Goal: Communication & Community: Share content

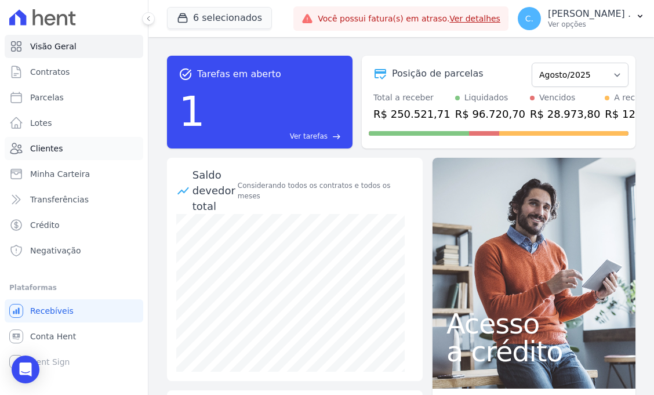
click at [74, 148] on link "Clientes" at bounding box center [74, 148] width 139 height 23
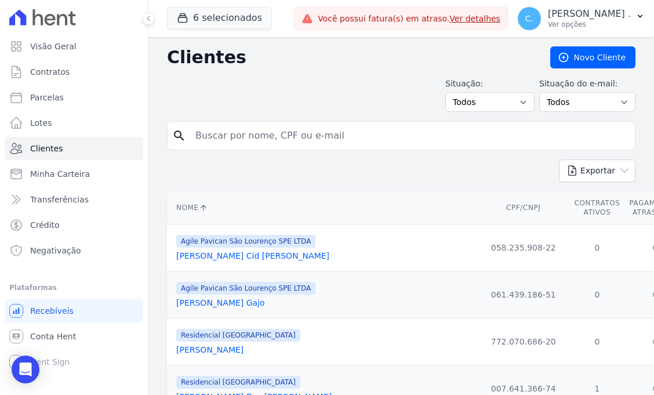
click at [230, 126] on input "search" at bounding box center [409, 135] width 442 height 23
type input "luan"
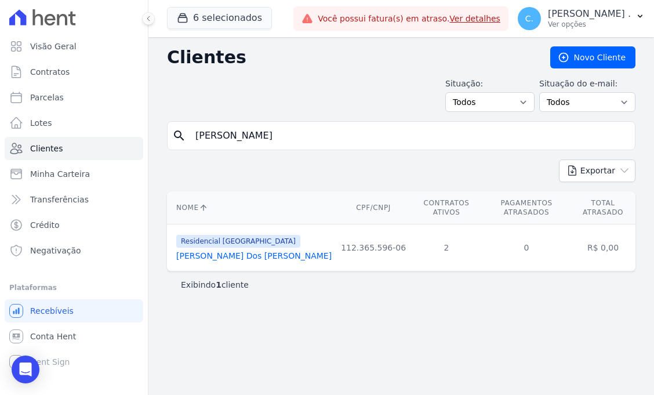
click at [273, 259] on link "Luan Henrique Alves Dos Santos" at bounding box center [253, 255] width 155 height 9
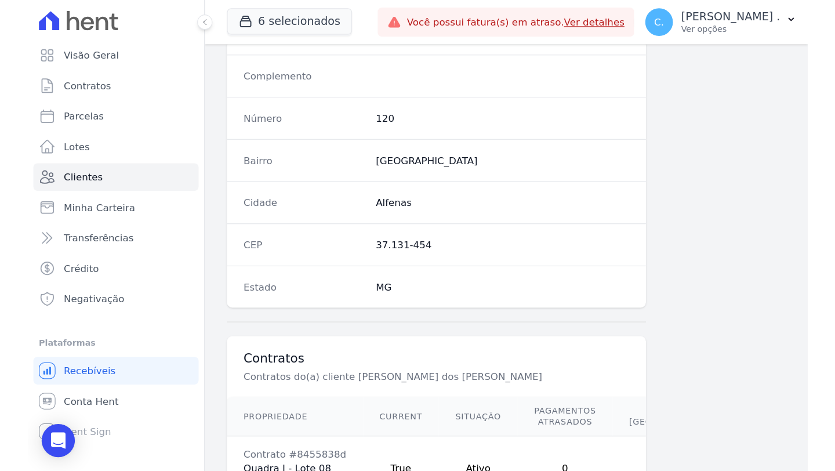
scroll to position [771, 0]
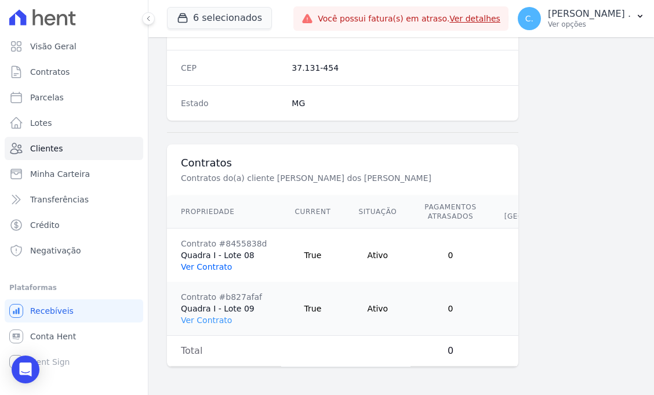
click at [210, 262] on link "Ver Contrato" at bounding box center [206, 266] width 51 height 9
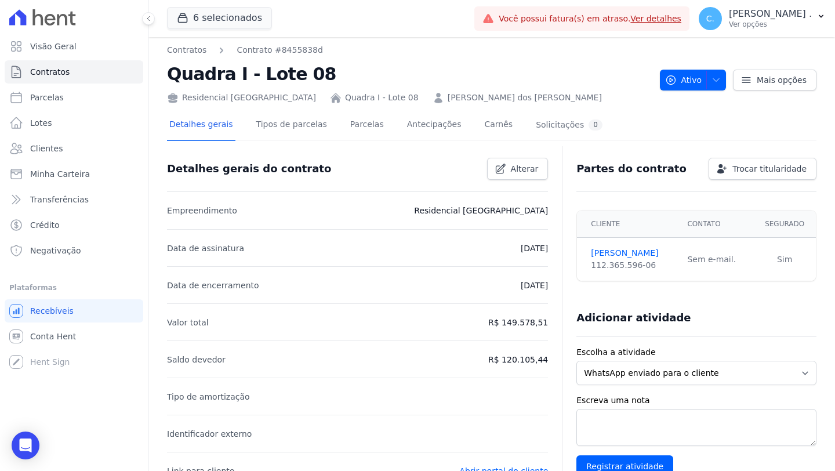
scroll to position [5, 0]
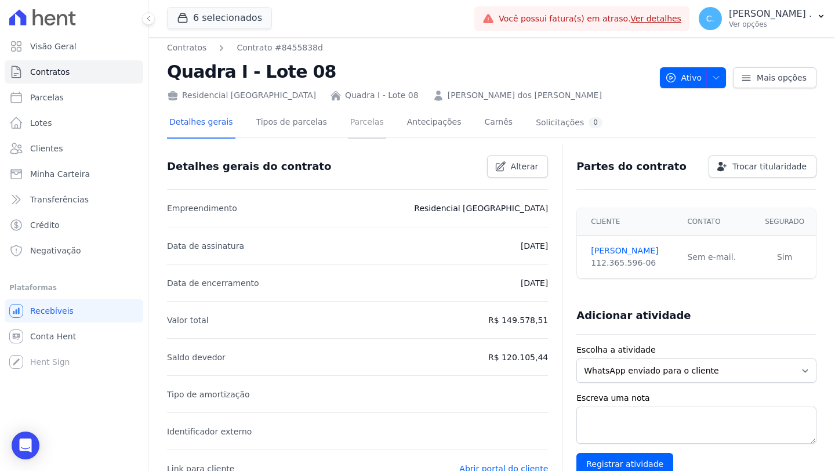
click at [365, 125] on link "Parcelas" at bounding box center [367, 123] width 38 height 31
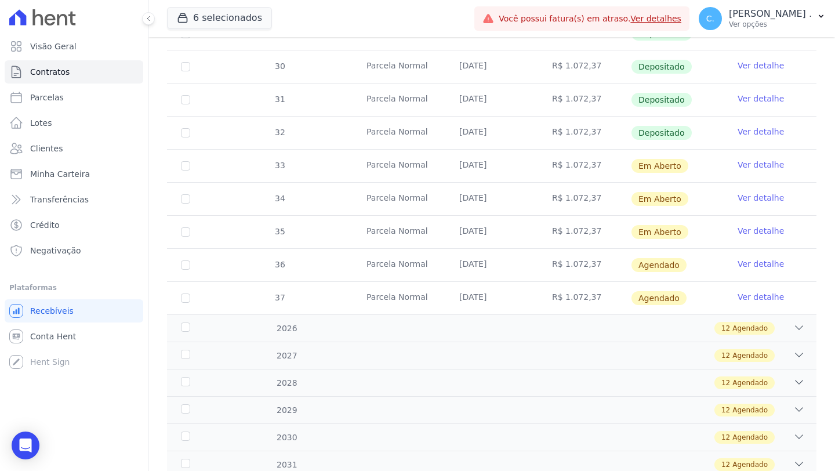
scroll to position [420, 0]
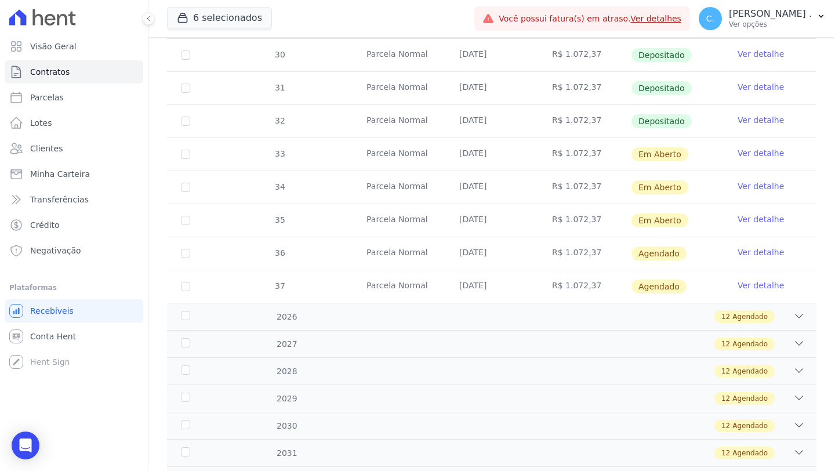
click at [654, 155] on link "Ver detalhe" at bounding box center [761, 153] width 46 height 12
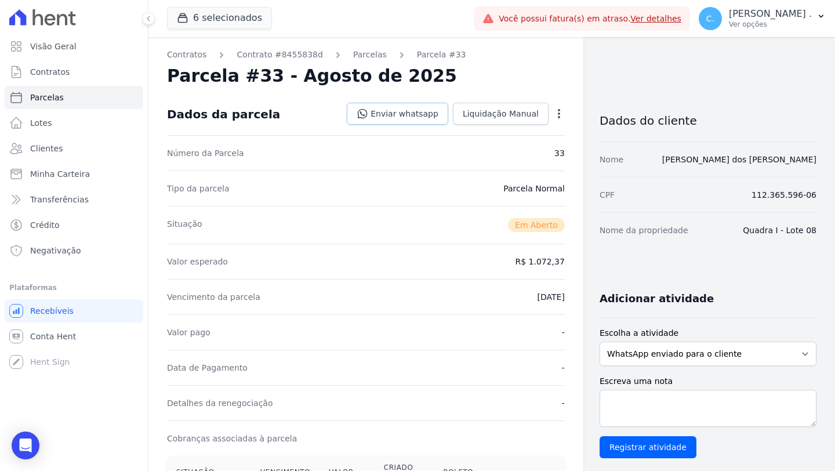
click at [397, 118] on link "Enviar whatsapp" at bounding box center [397, 114] width 101 height 22
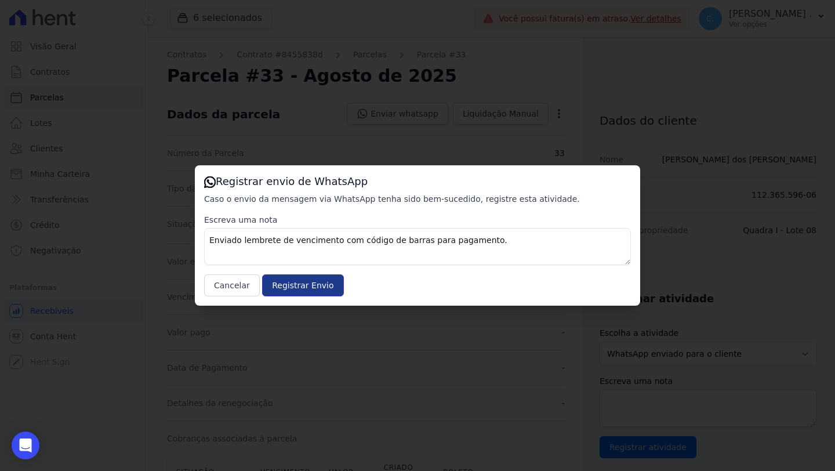
click at [289, 287] on input "Registrar Envio" at bounding box center [302, 285] width 81 height 22
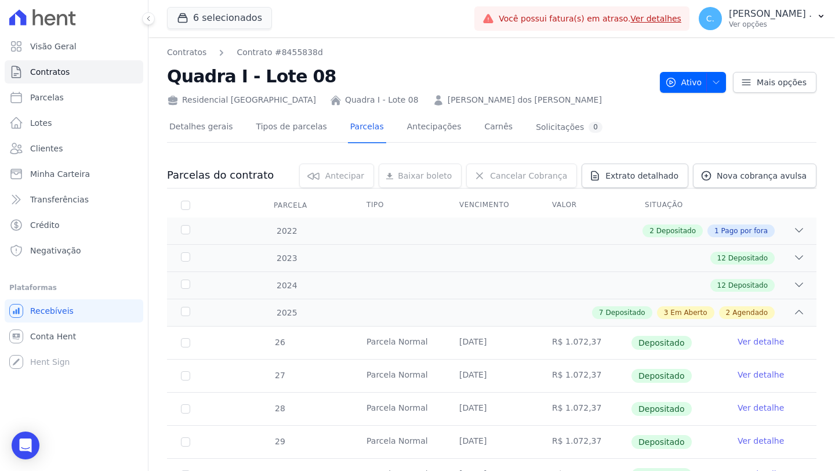
click at [481, 96] on link "[PERSON_NAME]" at bounding box center [525, 100] width 154 height 12
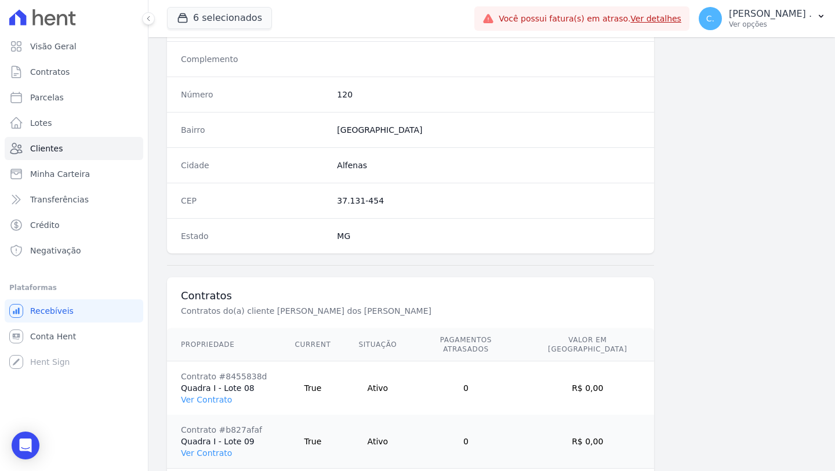
scroll to position [667, 0]
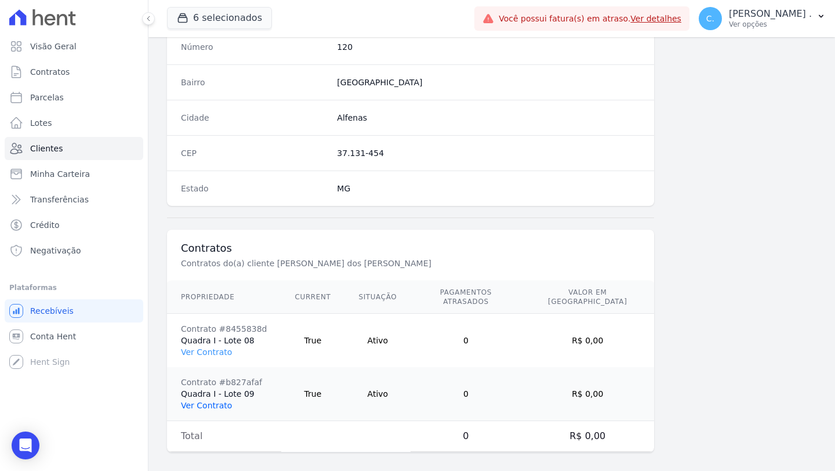
click at [227, 394] on link "Ver Contrato" at bounding box center [206, 405] width 51 height 9
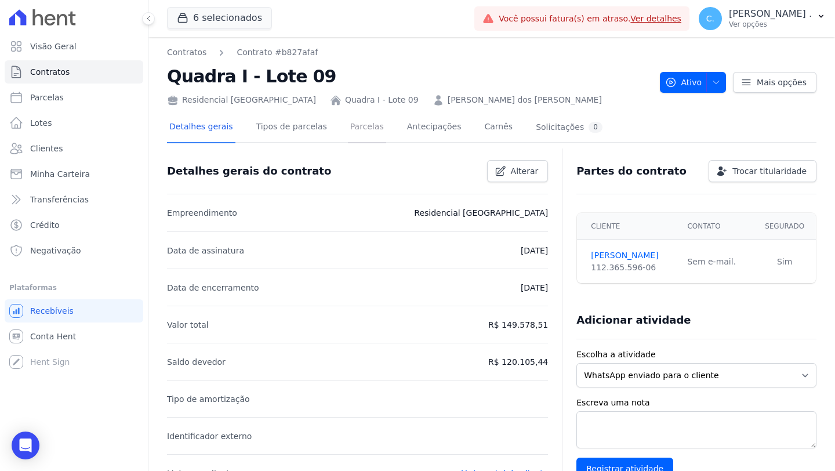
click at [367, 128] on link "Parcelas" at bounding box center [367, 127] width 38 height 31
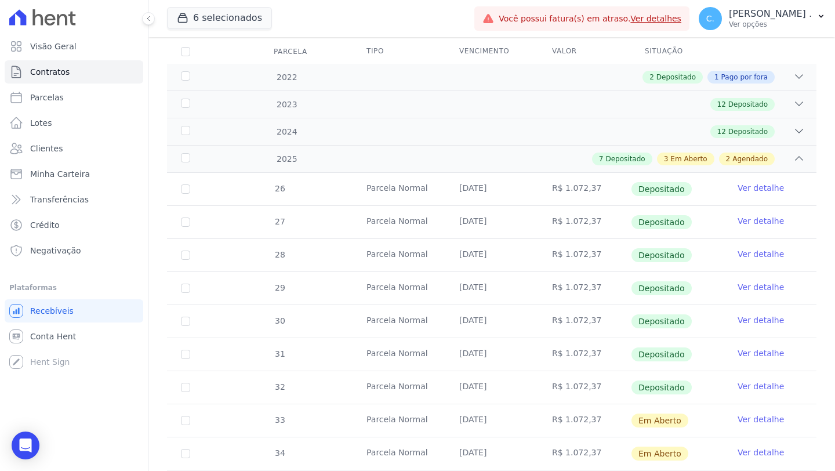
scroll to position [503, 0]
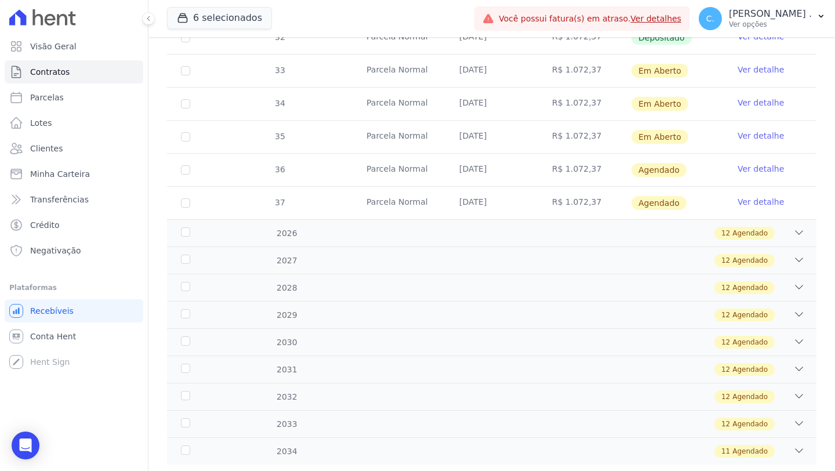
click at [654, 65] on link "Ver detalhe" at bounding box center [761, 70] width 46 height 12
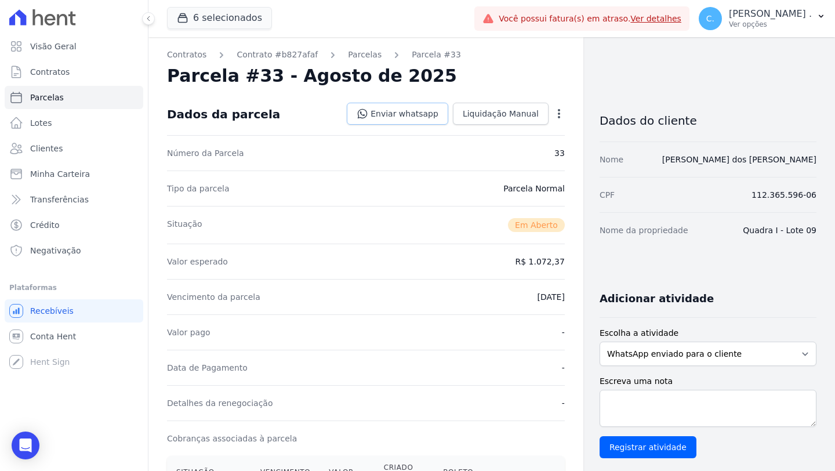
click at [393, 117] on link "Enviar whatsapp" at bounding box center [397, 114] width 101 height 22
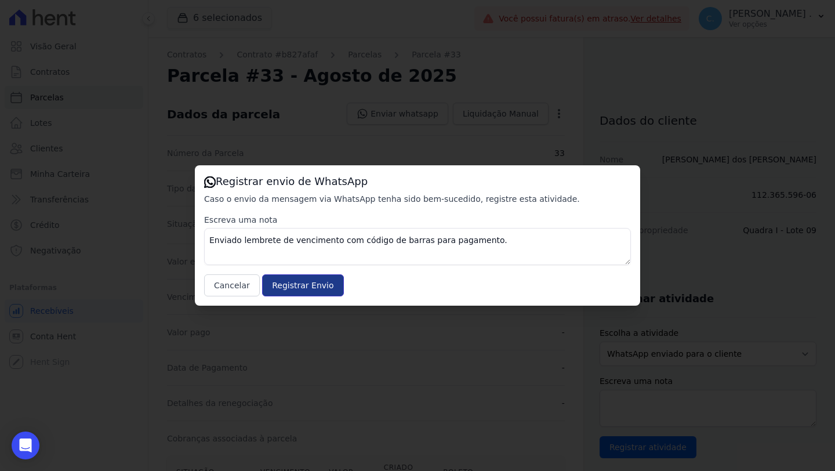
click at [289, 284] on input "Registrar Envio" at bounding box center [302, 285] width 81 height 22
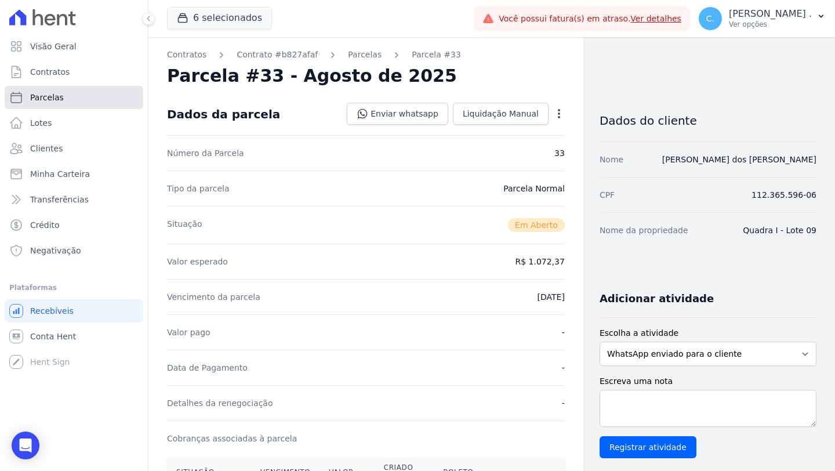
click at [65, 97] on link "Parcelas" at bounding box center [74, 97] width 139 height 23
select select
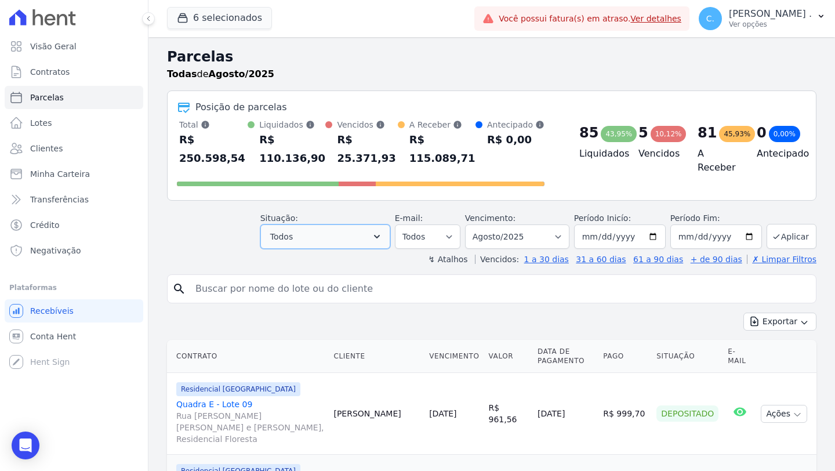
click at [329, 233] on button "Todos" at bounding box center [325, 236] width 130 height 24
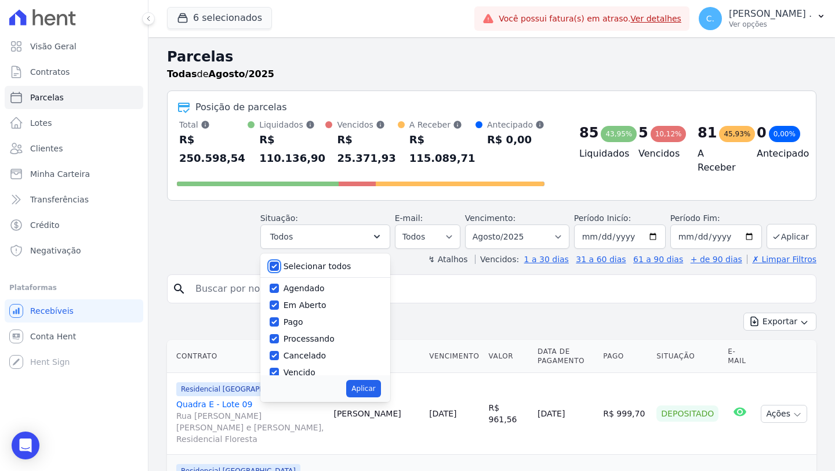
click at [274, 263] on input "Selecionar todos" at bounding box center [274, 266] width 9 height 9
checkbox input "false"
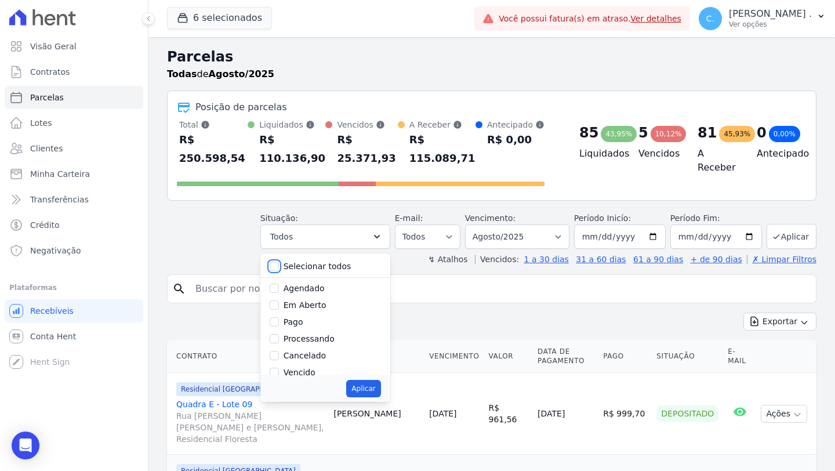
checkbox input "false"
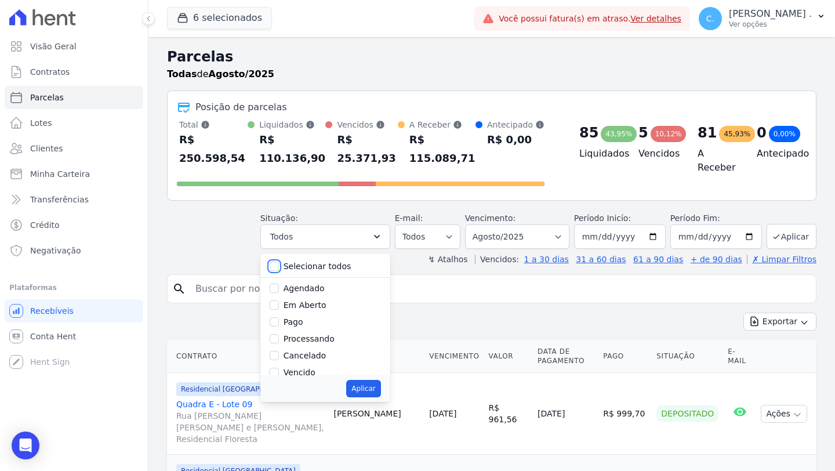
checkbox input "false"
click at [278, 302] on input "Em Aberto" at bounding box center [274, 304] width 9 height 9
checkbox input "true"
click at [379, 384] on button "Aplicar" at bounding box center [363, 388] width 34 height 17
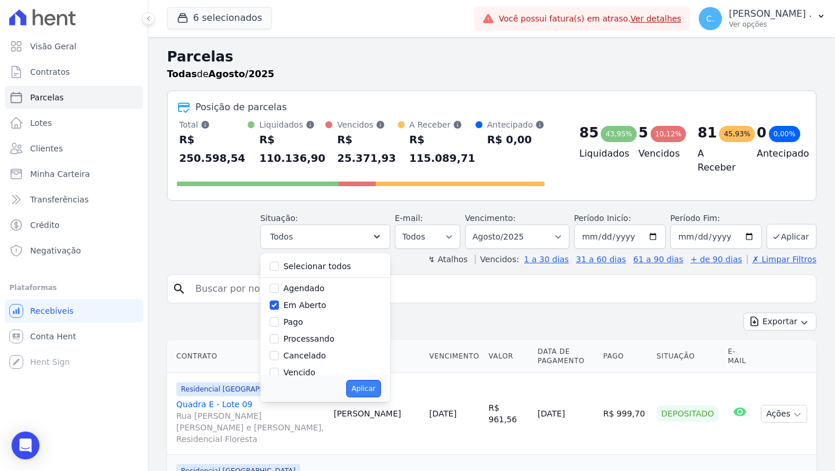
select select "pending"
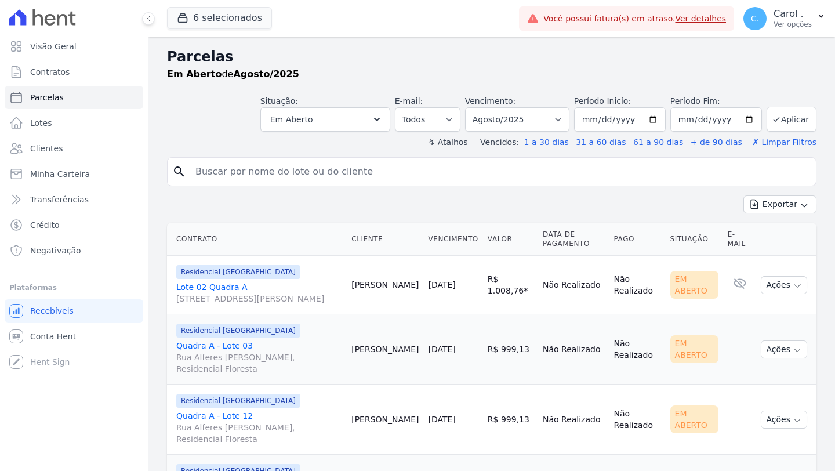
select select
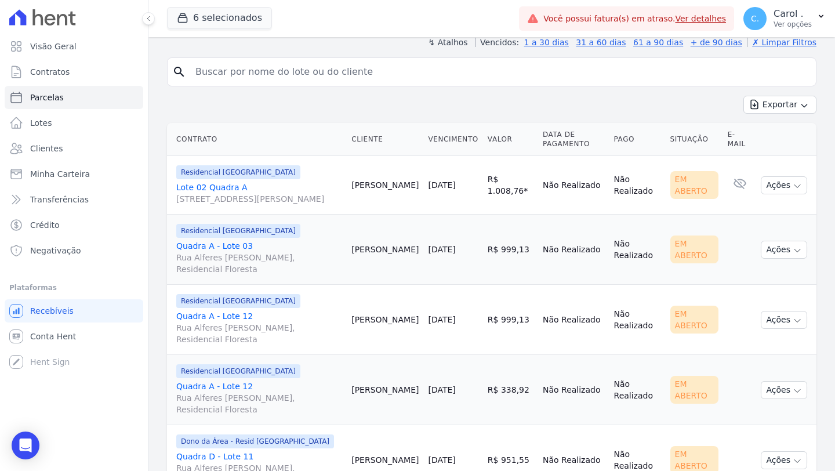
scroll to position [143, 0]
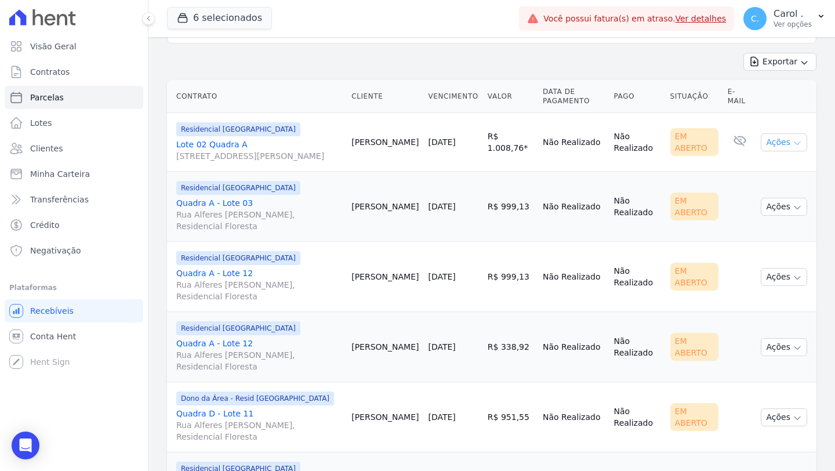
click at [796, 151] on button "Ações" at bounding box center [784, 142] width 46 height 18
click at [784, 210] on link "Enviar whatsapp" at bounding box center [779, 211] width 111 height 21
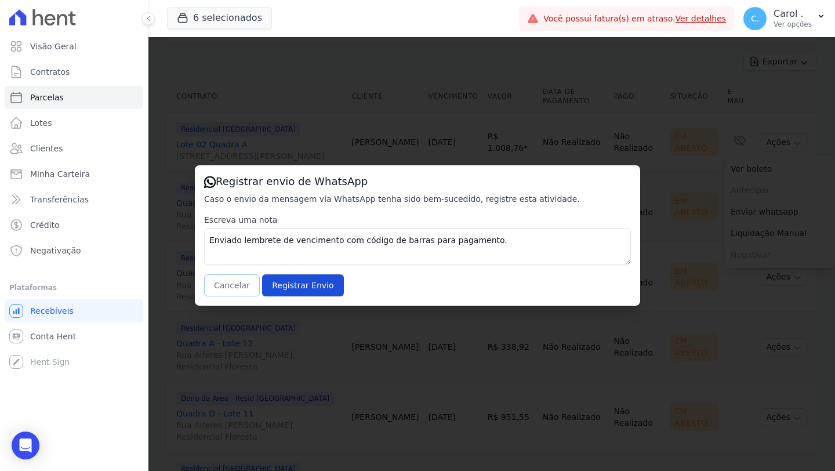
click at [244, 282] on button "Cancelar" at bounding box center [232, 285] width 56 height 22
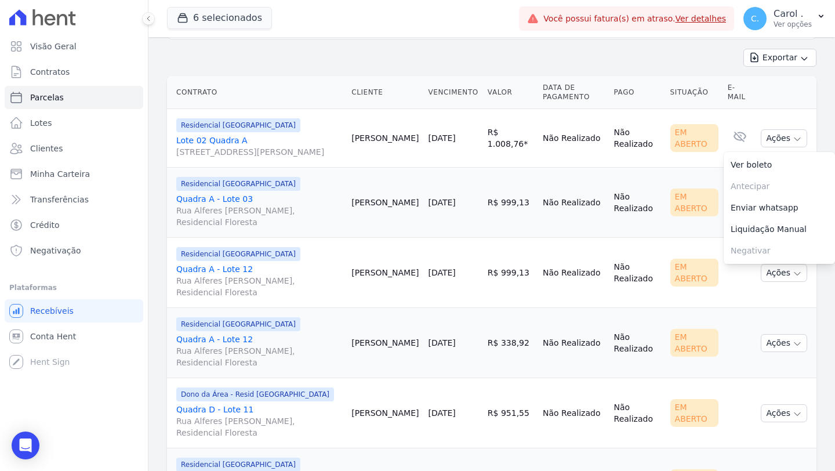
scroll to position [153, 0]
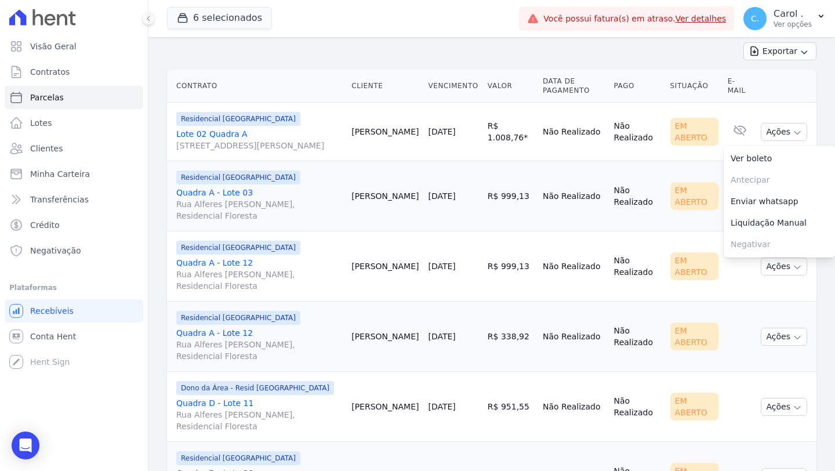
click at [440, 226] on td "[DATE]" at bounding box center [452, 196] width 59 height 70
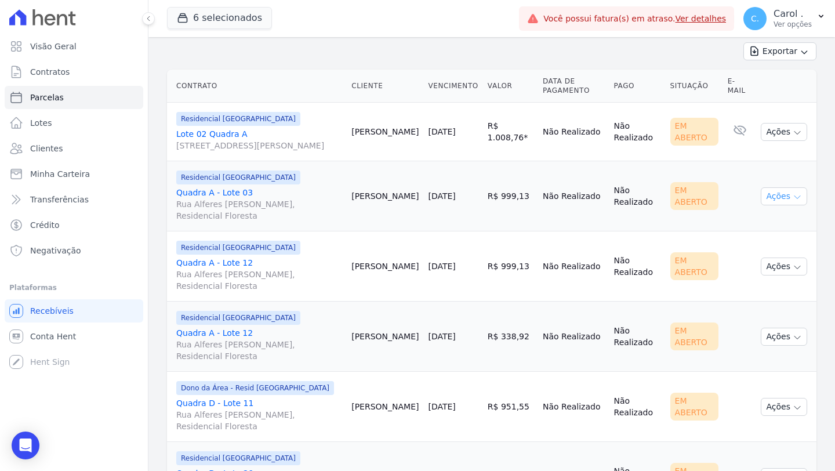
click at [776, 205] on button "Ações" at bounding box center [784, 196] width 46 height 18
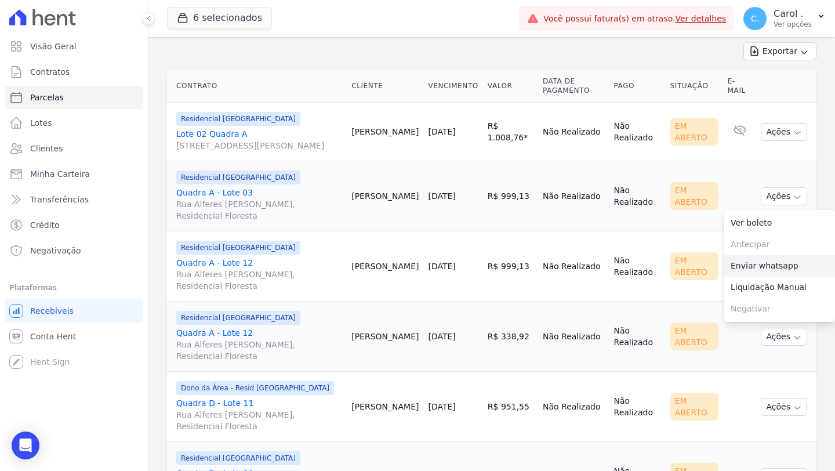
click at [781, 277] on link "Enviar whatsapp" at bounding box center [779, 265] width 111 height 21
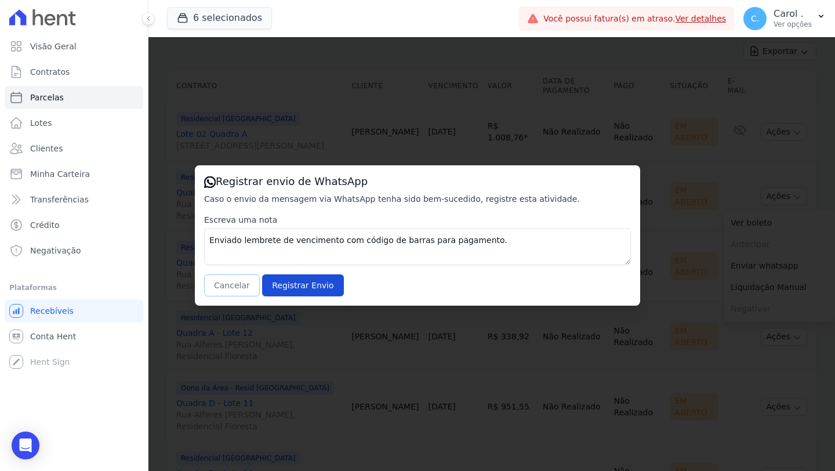
click at [227, 291] on button "Cancelar" at bounding box center [232, 285] width 56 height 22
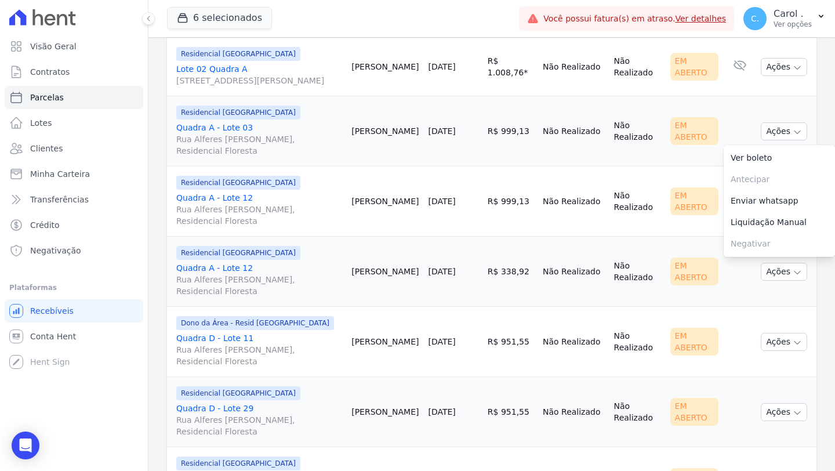
scroll to position [230, 0]
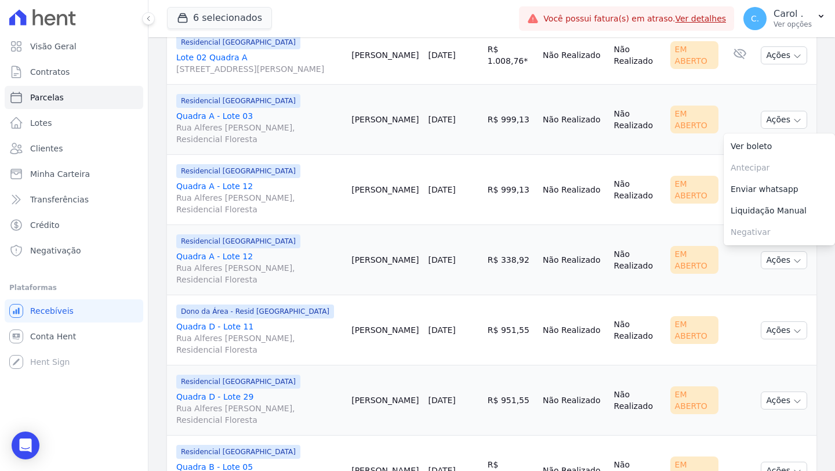
click at [384, 225] on td "[PERSON_NAME]" at bounding box center [385, 190] width 77 height 70
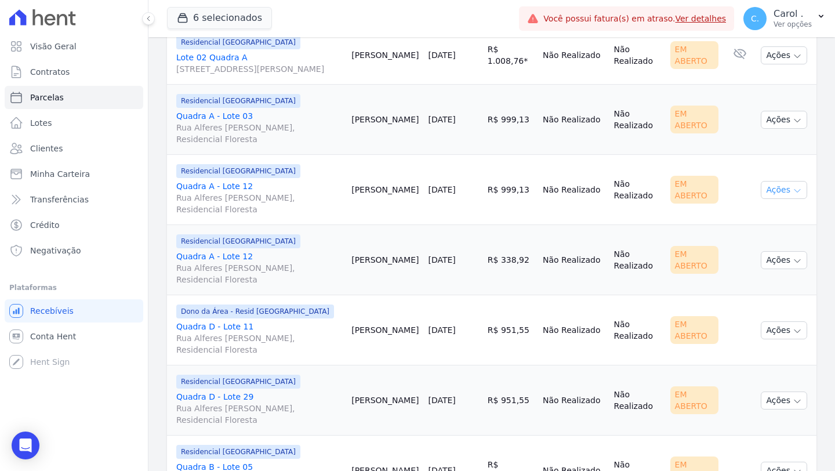
click at [771, 199] on button "Ações" at bounding box center [784, 190] width 46 height 18
click at [774, 267] on link "Enviar whatsapp" at bounding box center [779, 259] width 111 height 21
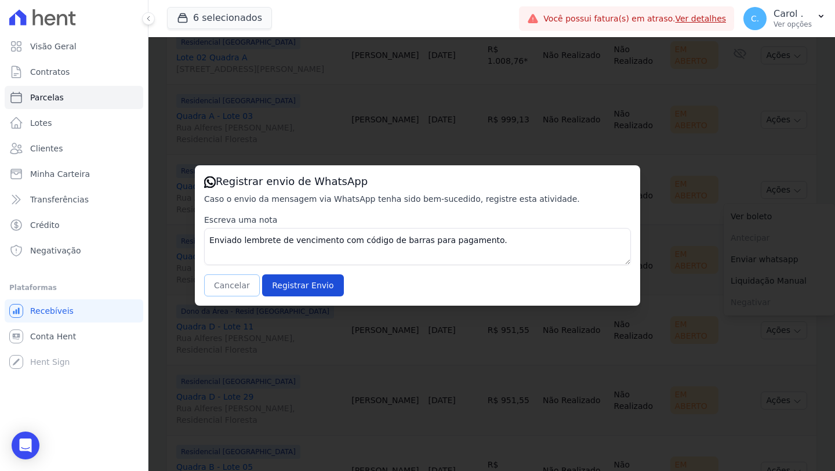
click at [231, 286] on button "Cancelar" at bounding box center [232, 285] width 56 height 22
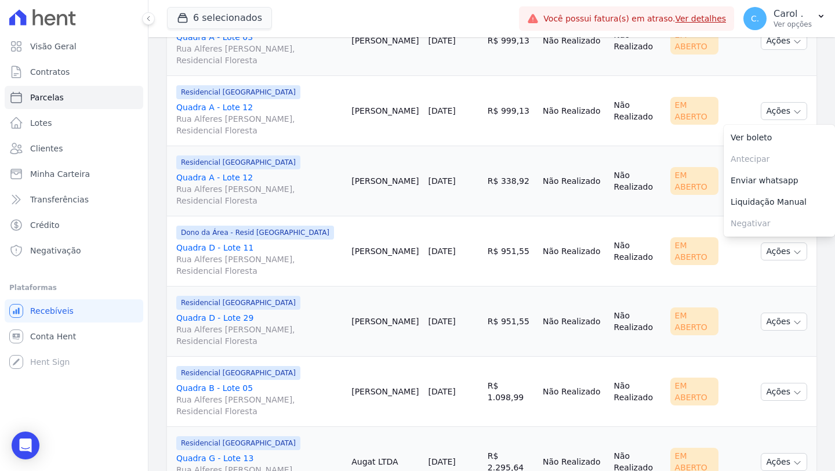
scroll to position [310, 0]
click at [404, 215] on td "[PERSON_NAME]" at bounding box center [385, 180] width 77 height 70
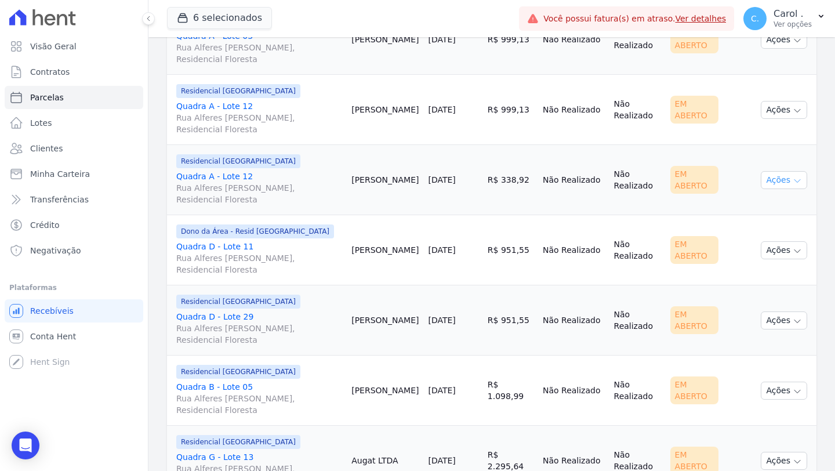
click at [767, 189] on button "Ações" at bounding box center [784, 180] width 46 height 18
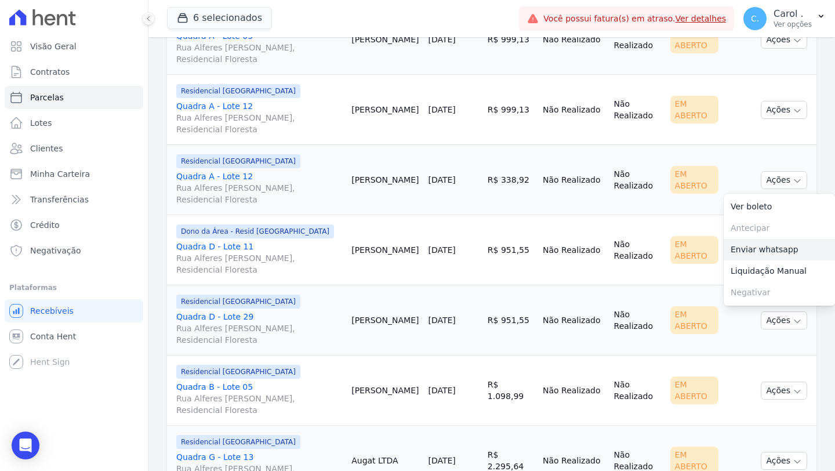
click at [774, 260] on link "Enviar whatsapp" at bounding box center [779, 249] width 111 height 21
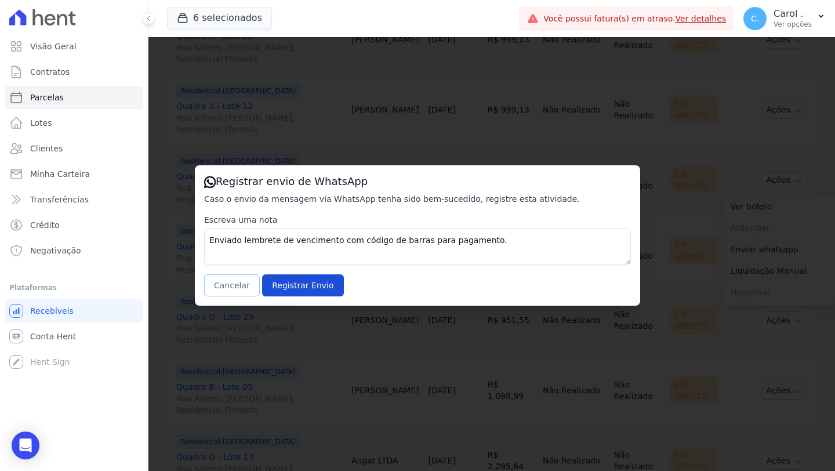
click at [233, 291] on button "Cancelar" at bounding box center [232, 285] width 56 height 22
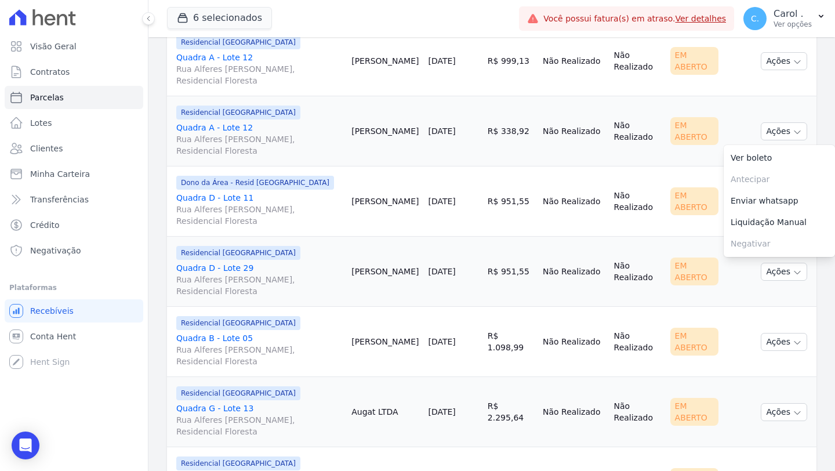
scroll to position [374, 0]
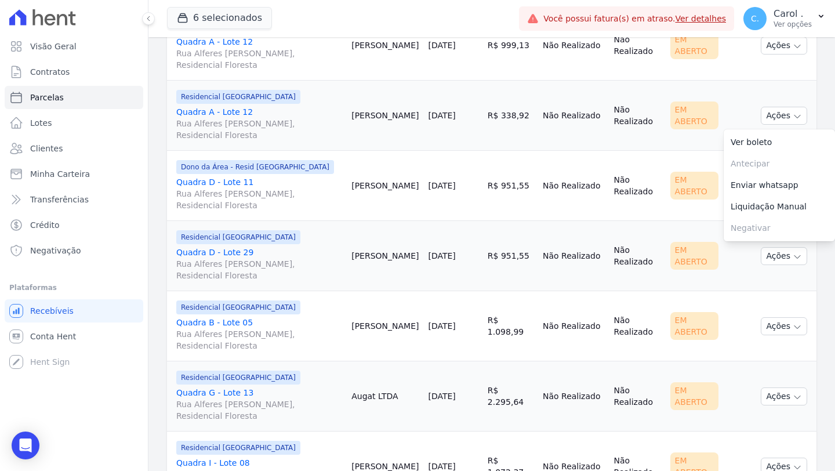
click at [342, 211] on span "Rua Alferes [PERSON_NAME], Residencial Floresta" at bounding box center [259, 199] width 166 height 23
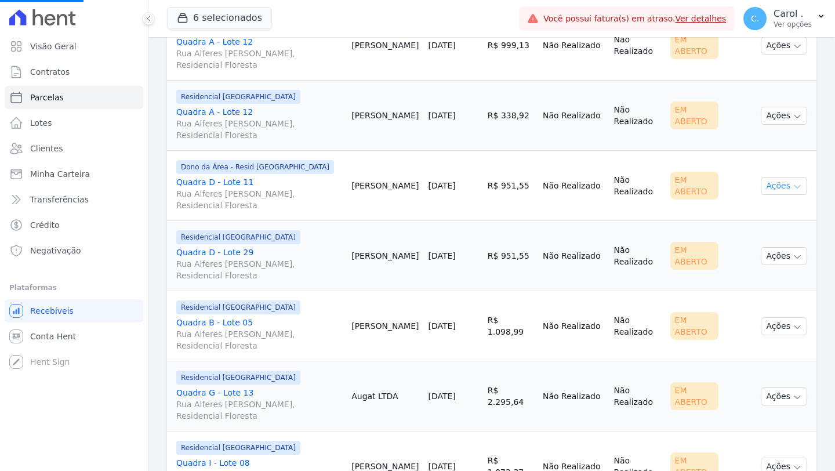
click at [793, 191] on icon "button" at bounding box center [797, 186] width 9 height 9
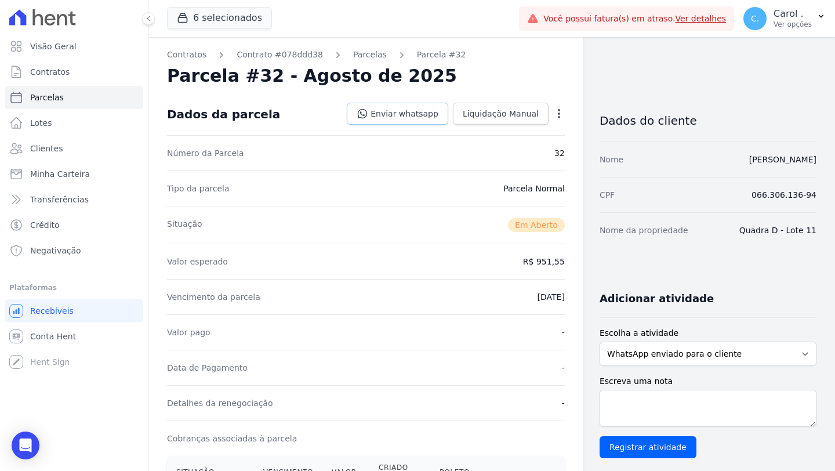
click at [421, 120] on link "Enviar whatsapp" at bounding box center [397, 114] width 101 height 22
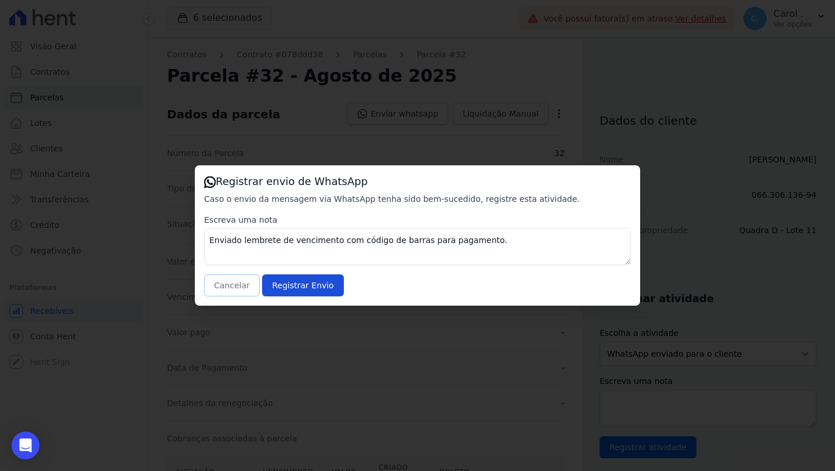
click at [241, 279] on button "Cancelar" at bounding box center [232, 285] width 56 height 22
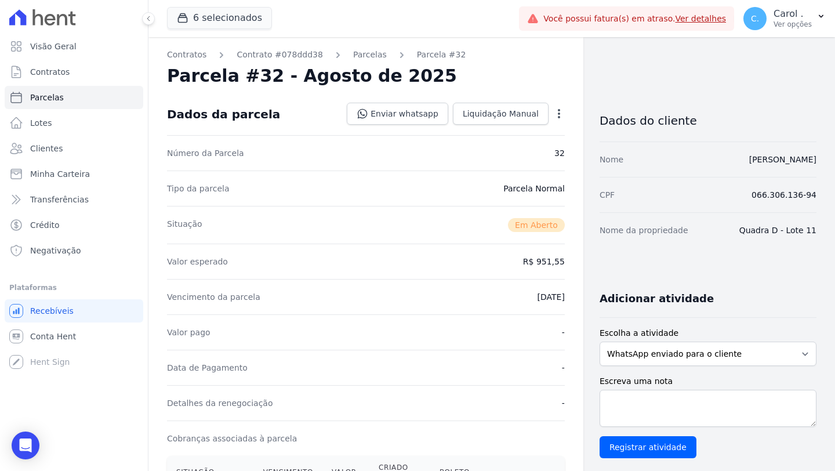
select select
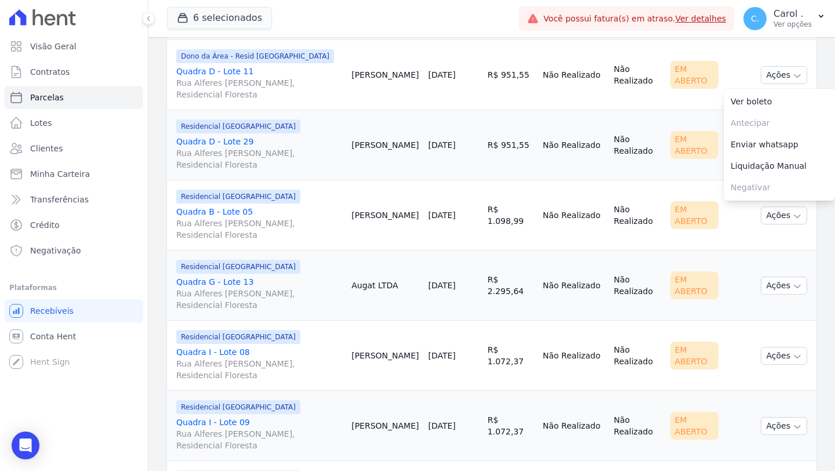
scroll to position [479, 0]
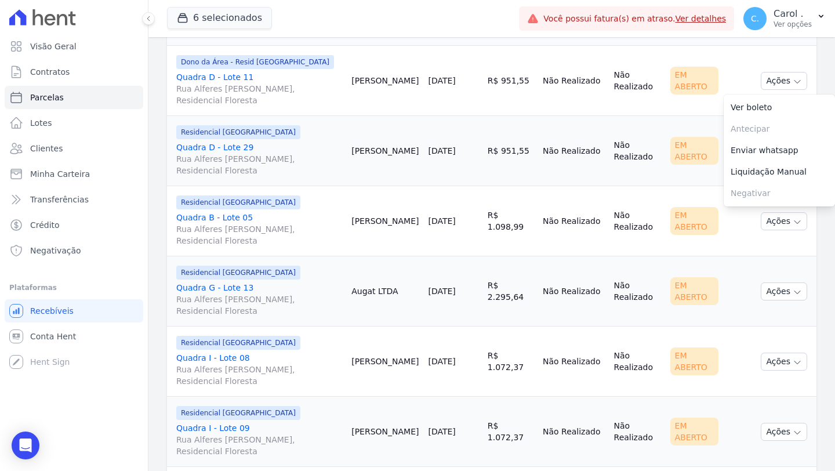
click at [455, 183] on td "[DATE]" at bounding box center [452, 151] width 59 height 70
click at [763, 160] on button "Ações" at bounding box center [784, 151] width 46 height 18
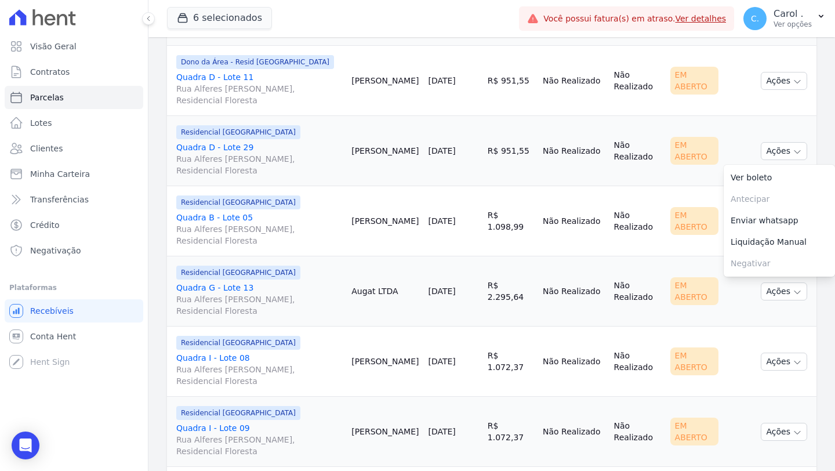
click at [472, 209] on td "[DATE]" at bounding box center [452, 221] width 59 height 70
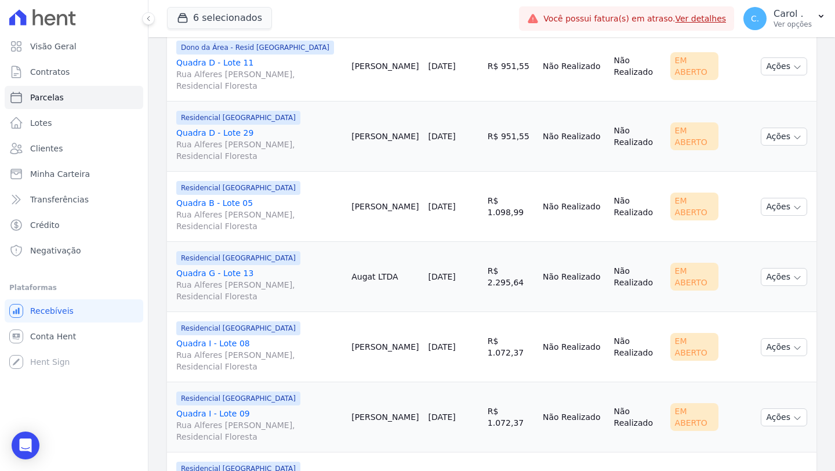
scroll to position [494, 0]
click at [793, 141] on icon "button" at bounding box center [797, 136] width 9 height 9
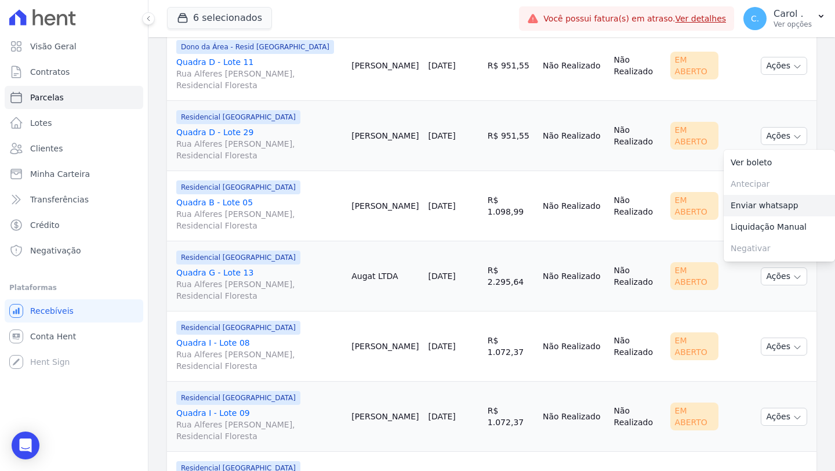
click at [761, 209] on link "Enviar whatsapp" at bounding box center [779, 205] width 111 height 21
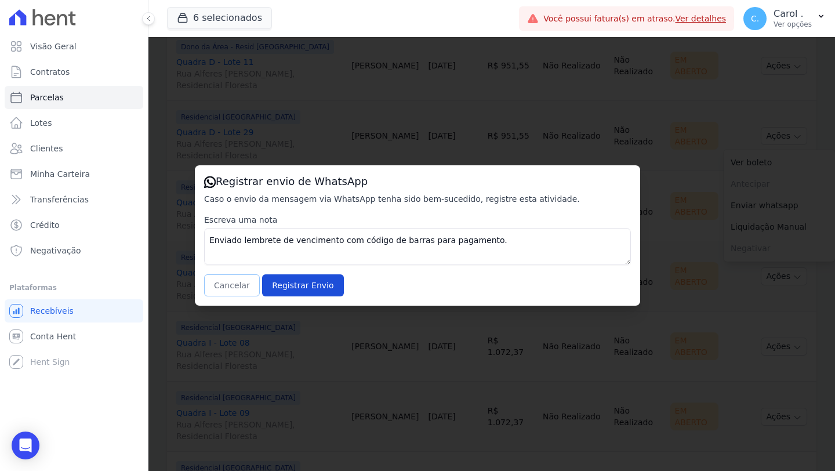
click at [217, 278] on button "Cancelar" at bounding box center [232, 285] width 56 height 22
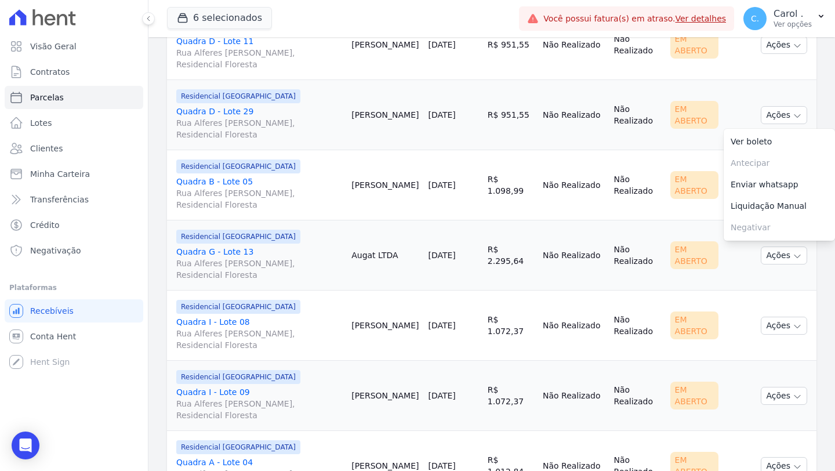
scroll to position [576, 0]
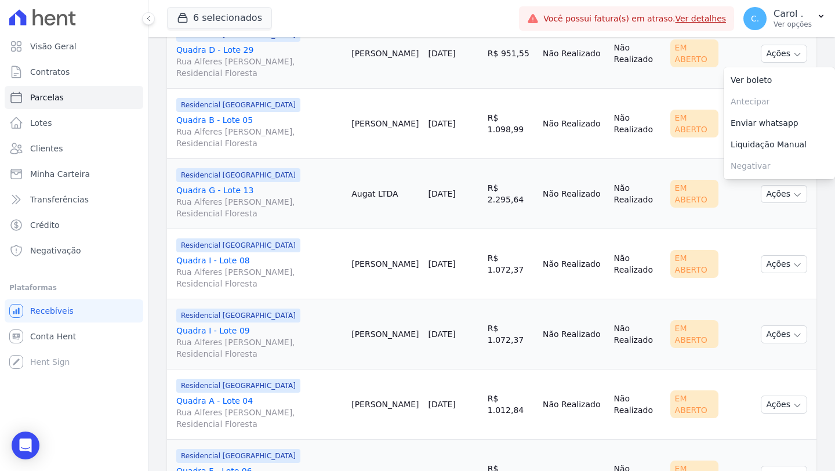
click at [365, 159] on td "[PERSON_NAME]" at bounding box center [385, 124] width 77 height 70
click at [761, 133] on button "Ações" at bounding box center [784, 124] width 46 height 18
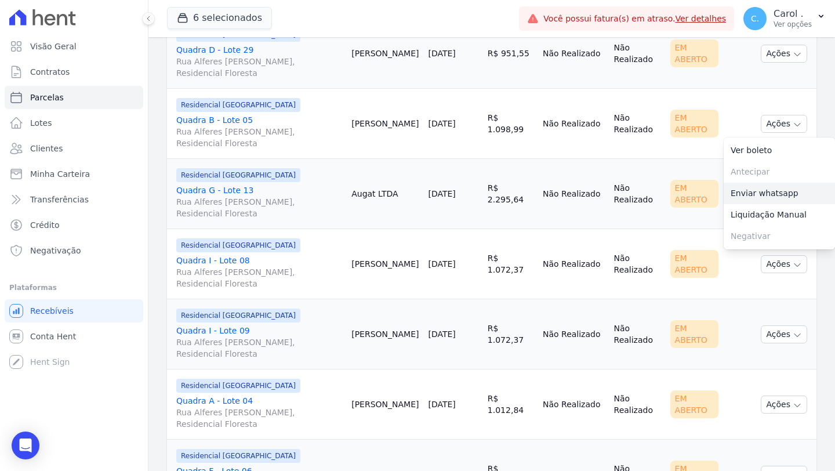
click at [771, 204] on link "Enviar whatsapp" at bounding box center [779, 193] width 111 height 21
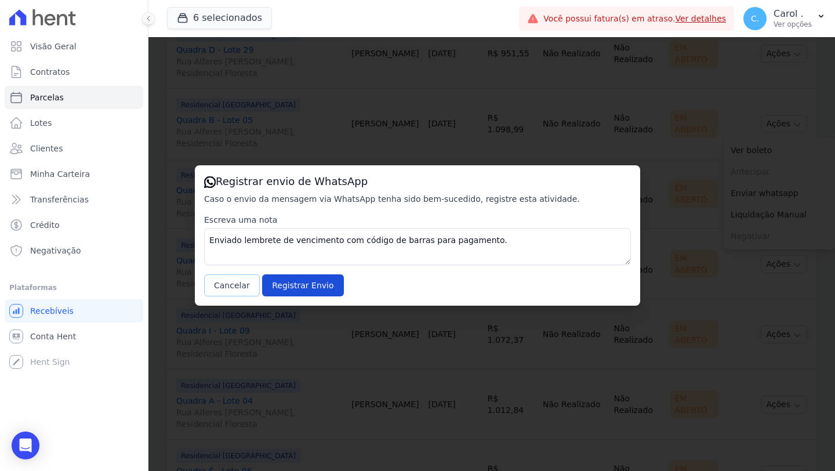
click at [239, 288] on button "Cancelar" at bounding box center [232, 285] width 56 height 22
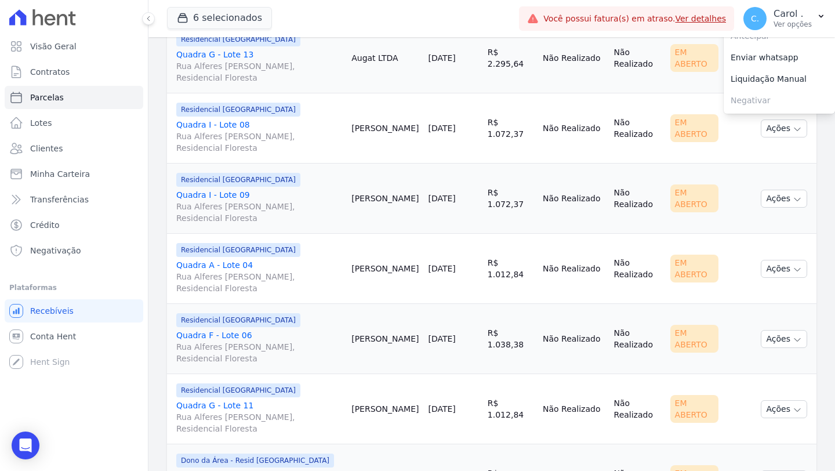
scroll to position [713, 0]
click at [341, 153] on span "Rua Alferes [PERSON_NAME], Residencial Floresta" at bounding box center [259, 140] width 166 height 23
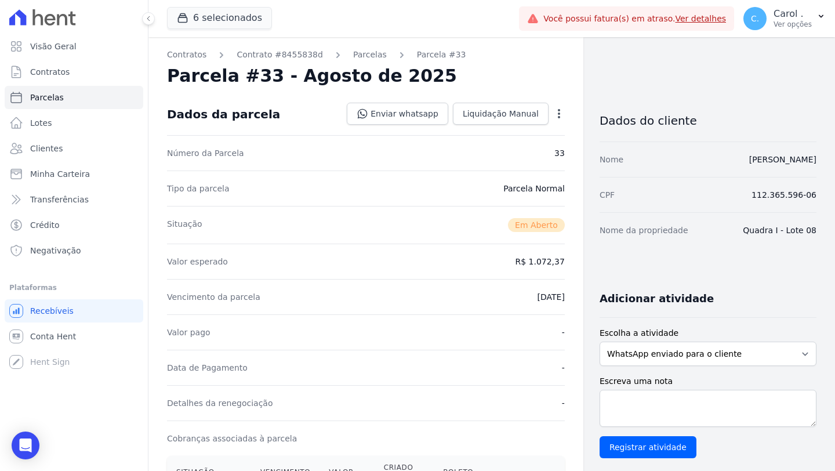
select select
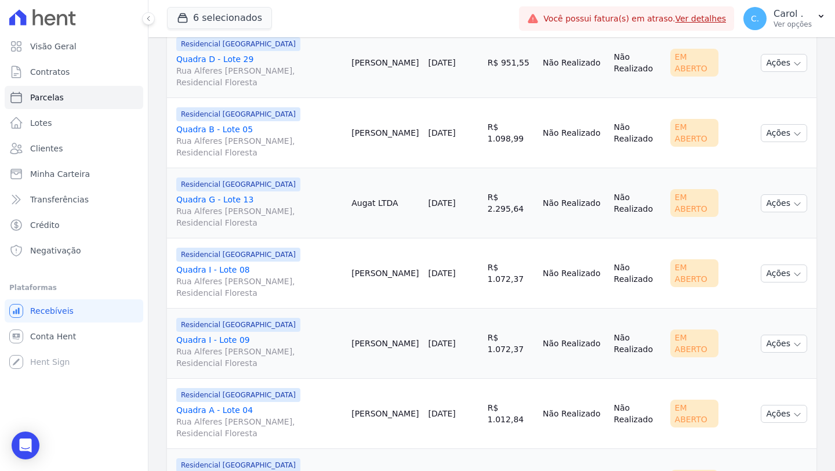
scroll to position [574, 0]
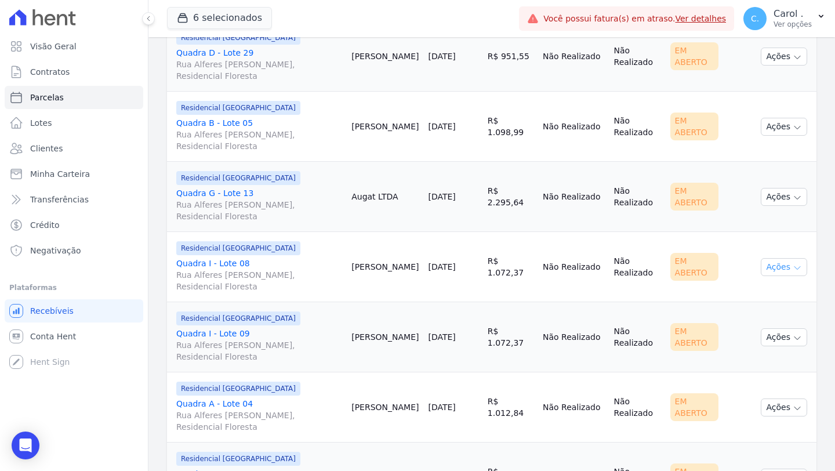
click at [773, 276] on button "Ações" at bounding box center [784, 267] width 46 height 18
click at [768, 347] on link "Enviar whatsapp" at bounding box center [779, 336] width 111 height 21
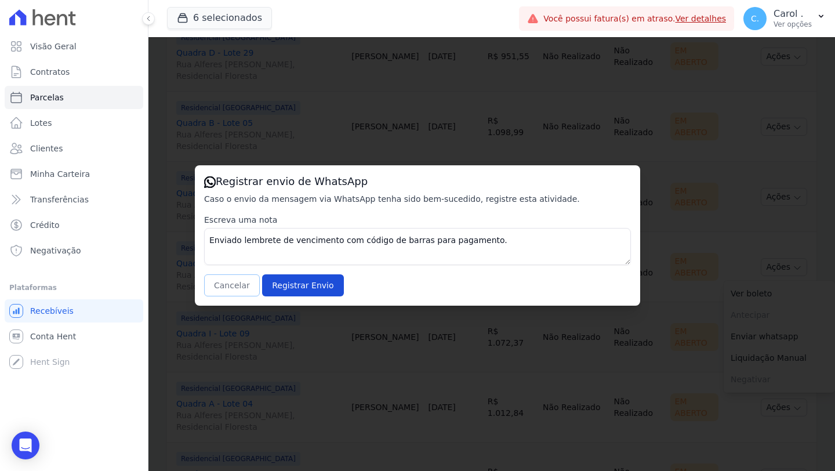
click at [238, 280] on button "Cancelar" at bounding box center [232, 285] width 56 height 22
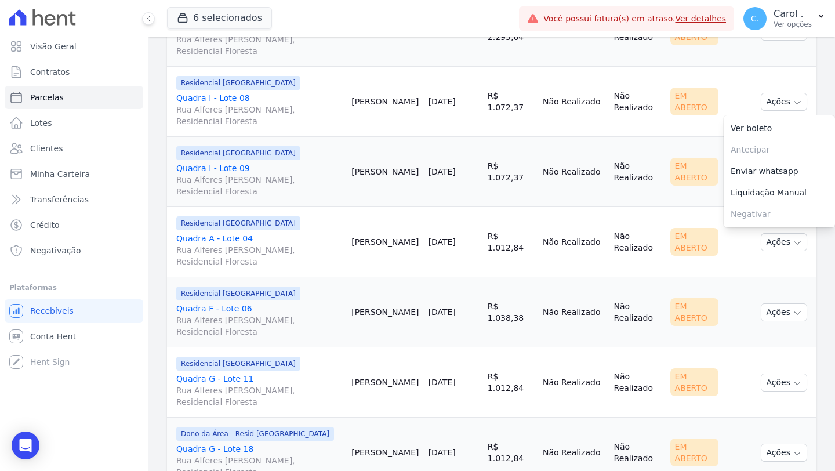
scroll to position [754, 0]
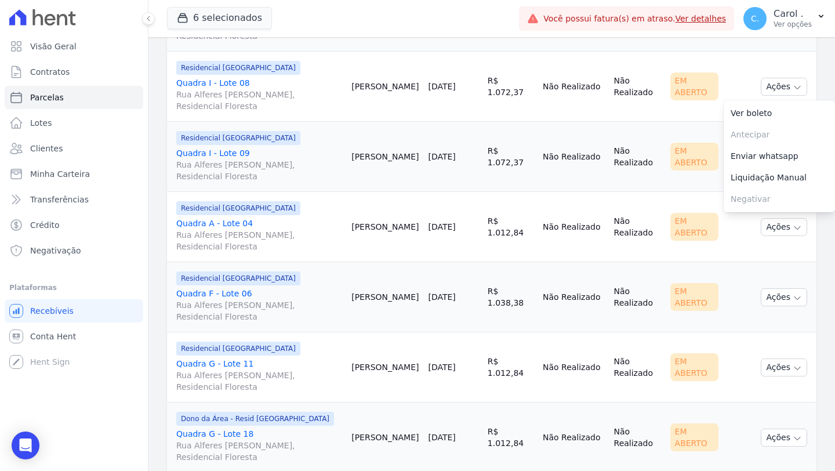
click at [382, 262] on td "[PERSON_NAME]" at bounding box center [385, 227] width 77 height 70
click at [770, 236] on button "Ações" at bounding box center [784, 227] width 46 height 18
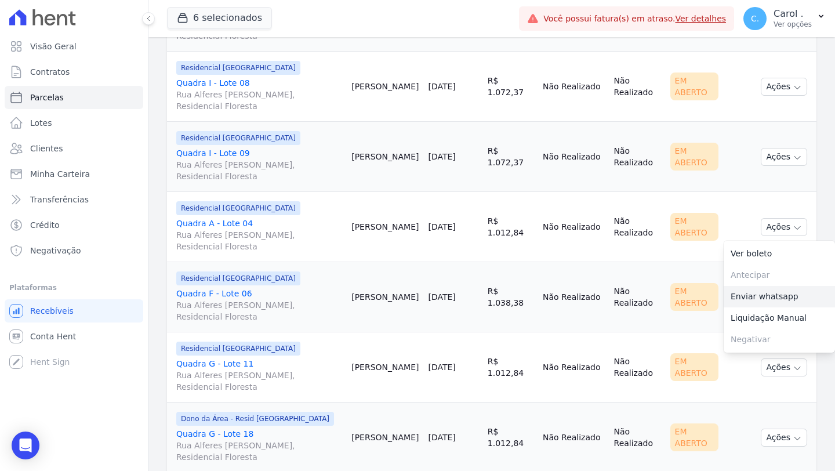
click at [764, 307] on link "Enviar whatsapp" at bounding box center [779, 296] width 111 height 21
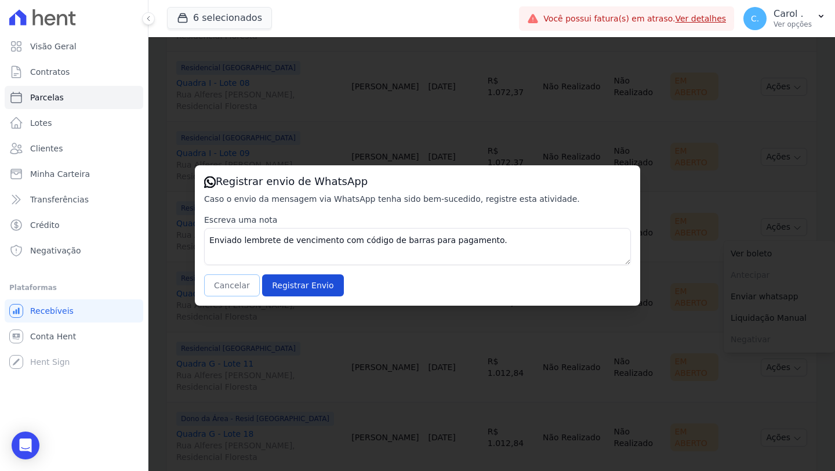
click at [228, 280] on button "Cancelar" at bounding box center [232, 285] width 56 height 22
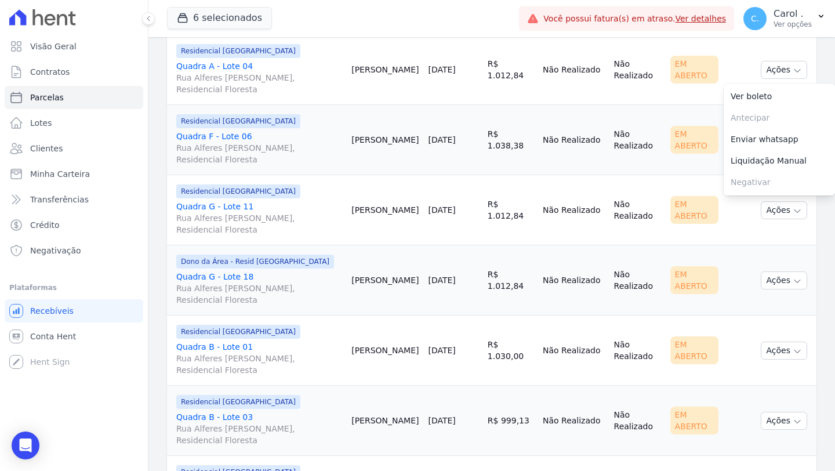
scroll to position [912, 0]
click at [347, 184] on td "Residencial [GEOGRAPHIC_DATA] Quadra G - Lote 11 [STREET_ADDRESS][PERSON_NAME]" at bounding box center [257, 209] width 180 height 70
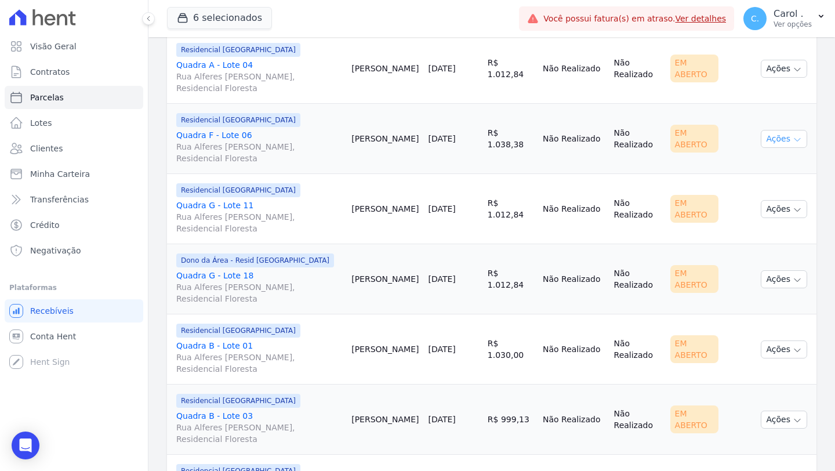
click at [793, 144] on icon "button" at bounding box center [797, 139] width 9 height 9
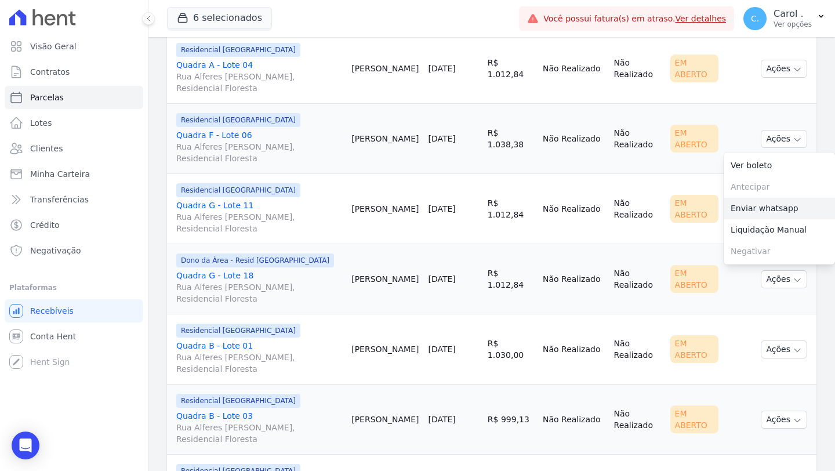
click at [786, 216] on link "Enviar whatsapp" at bounding box center [779, 208] width 111 height 21
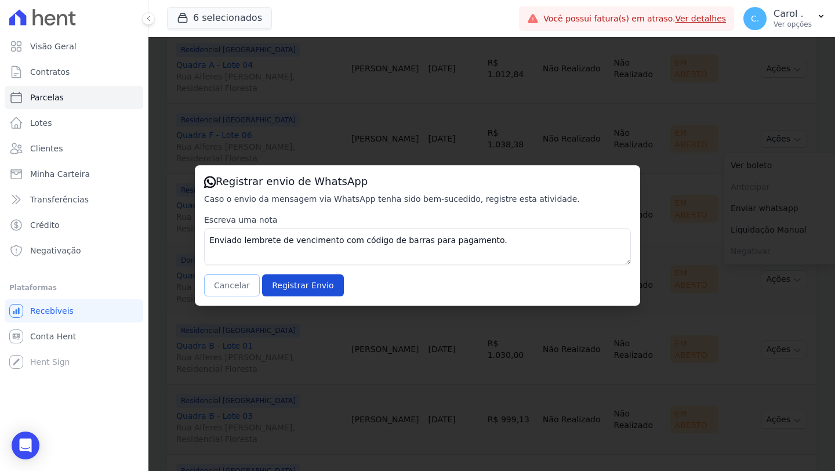
click at [236, 284] on button "Cancelar" at bounding box center [232, 285] width 56 height 22
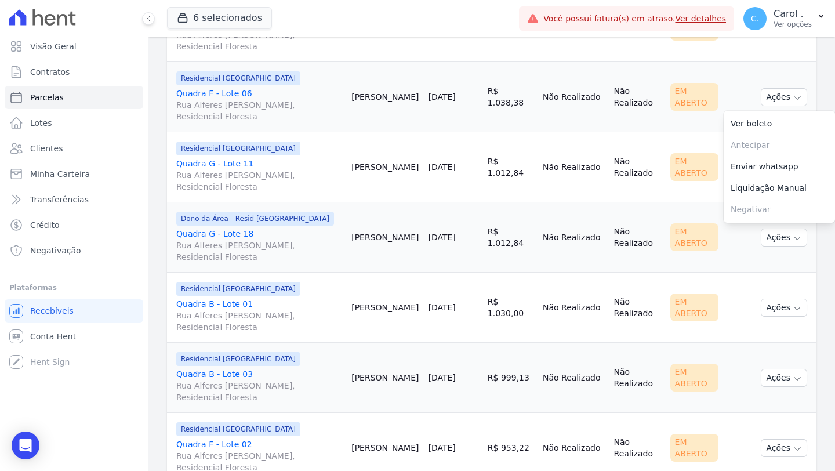
scroll to position [966, 0]
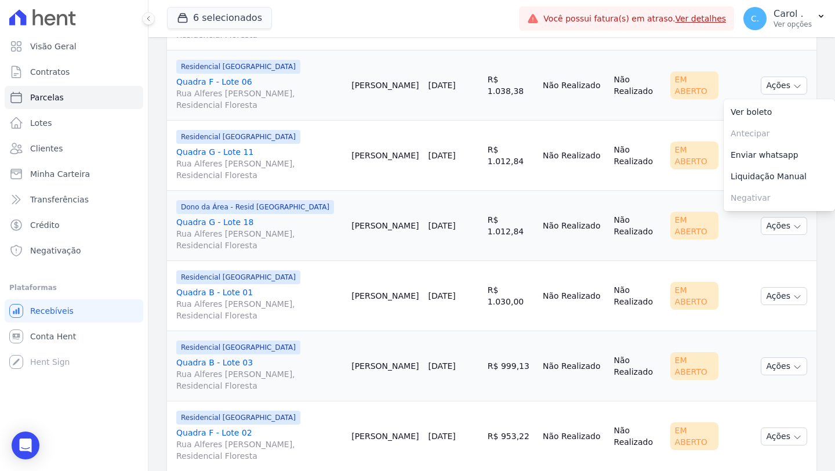
click at [408, 179] on td "[PERSON_NAME]" at bounding box center [385, 156] width 77 height 70
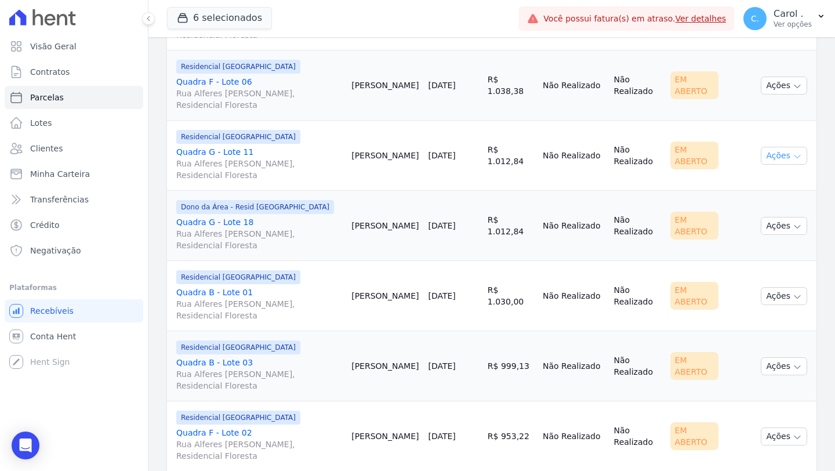
click at [761, 164] on button "Ações" at bounding box center [784, 156] width 46 height 18
click at [771, 234] on link "Enviar whatsapp" at bounding box center [779, 225] width 111 height 21
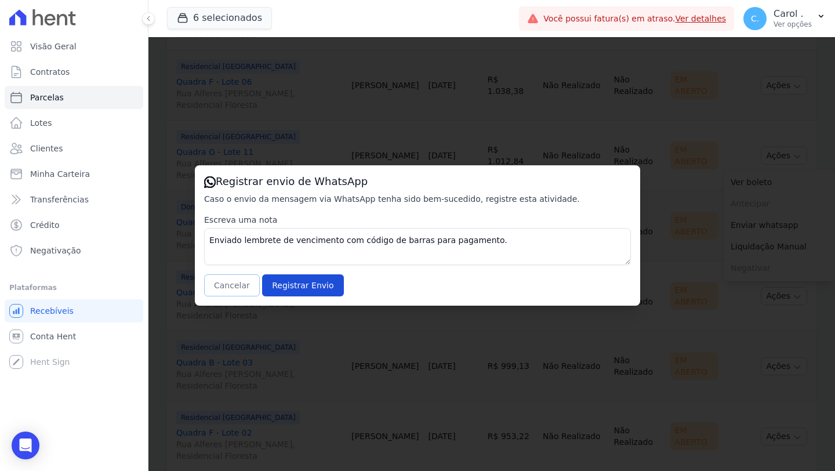
click at [228, 284] on button "Cancelar" at bounding box center [232, 285] width 56 height 22
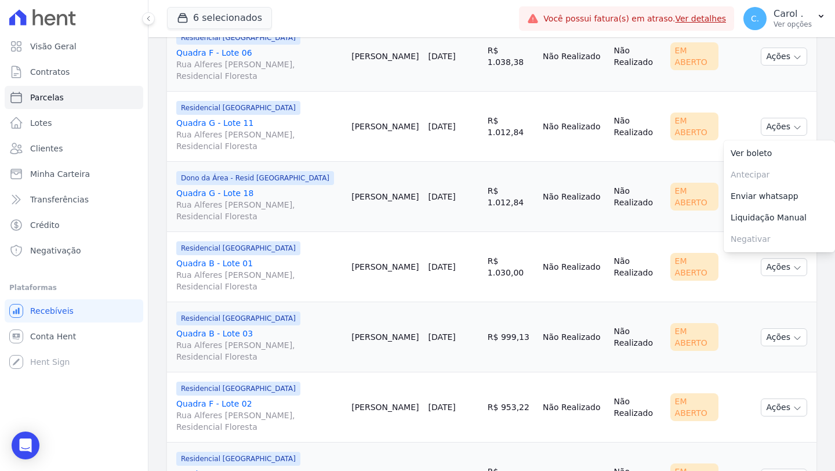
scroll to position [995, 0]
click at [373, 231] on td "[PERSON_NAME]" at bounding box center [385, 196] width 77 height 70
click at [799, 206] on td "Ações Ver boleto [GEOGRAPHIC_DATA] Antecipação não disponível Enviar whatsapp R…" at bounding box center [786, 196] width 60 height 70
click at [794, 199] on icon "button" at bounding box center [797, 197] width 6 height 3
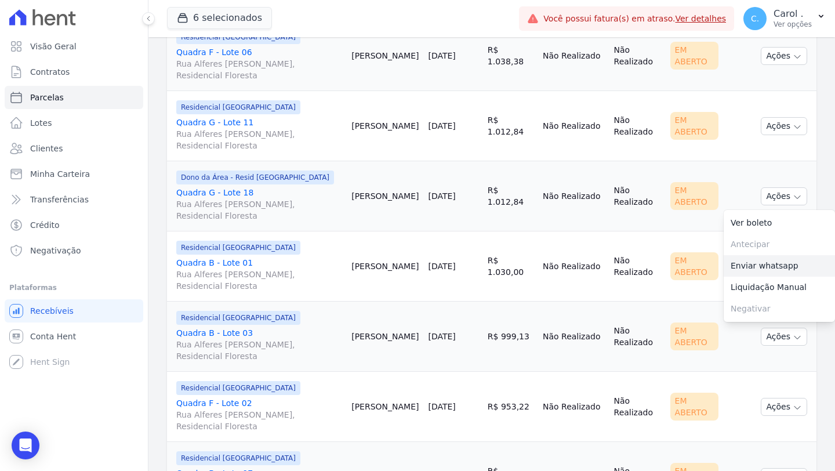
click at [773, 277] on link "Enviar whatsapp" at bounding box center [779, 265] width 111 height 21
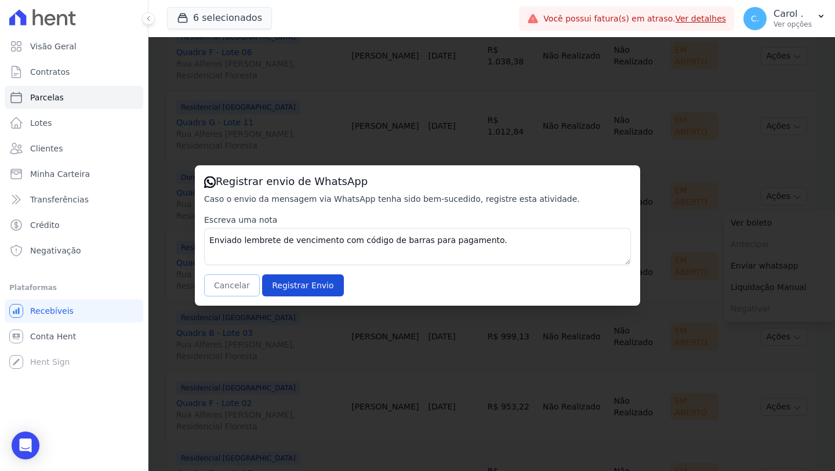
click at [228, 284] on button "Cancelar" at bounding box center [232, 285] width 56 height 22
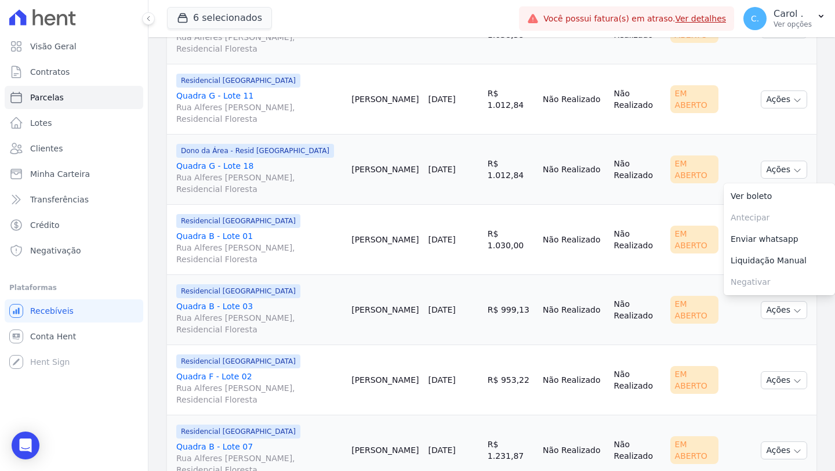
scroll to position [1024, 0]
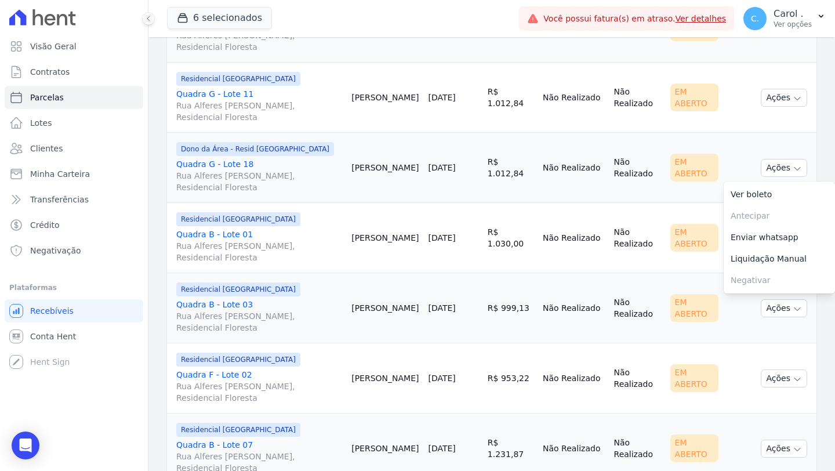
click at [391, 266] on td "[PERSON_NAME]" at bounding box center [385, 238] width 77 height 70
click at [793, 244] on icon "button" at bounding box center [797, 238] width 9 height 9
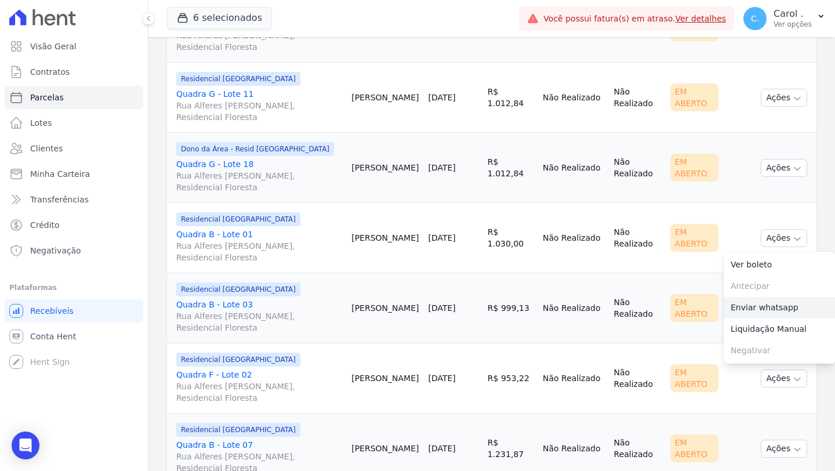
click at [773, 311] on link "Enviar whatsapp" at bounding box center [779, 307] width 111 height 21
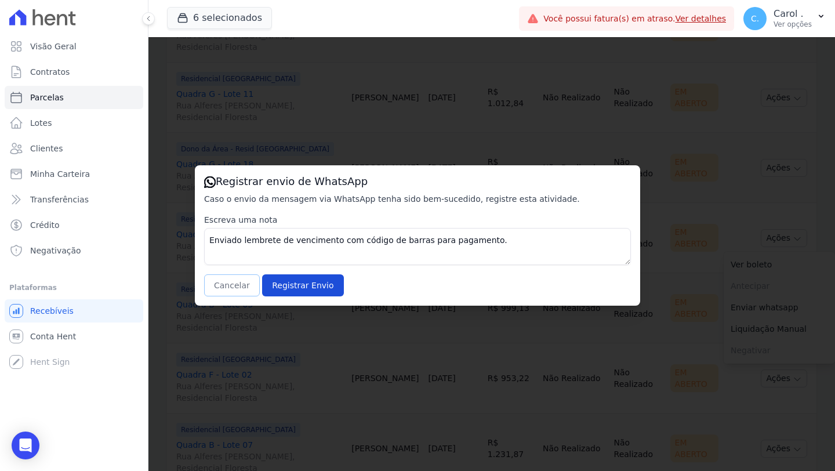
click at [234, 284] on button "Cancelar" at bounding box center [232, 285] width 56 height 22
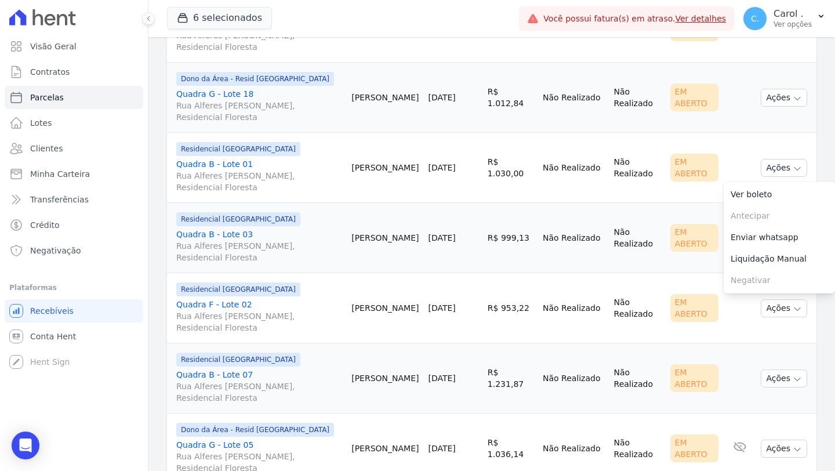
scroll to position [1112, 0]
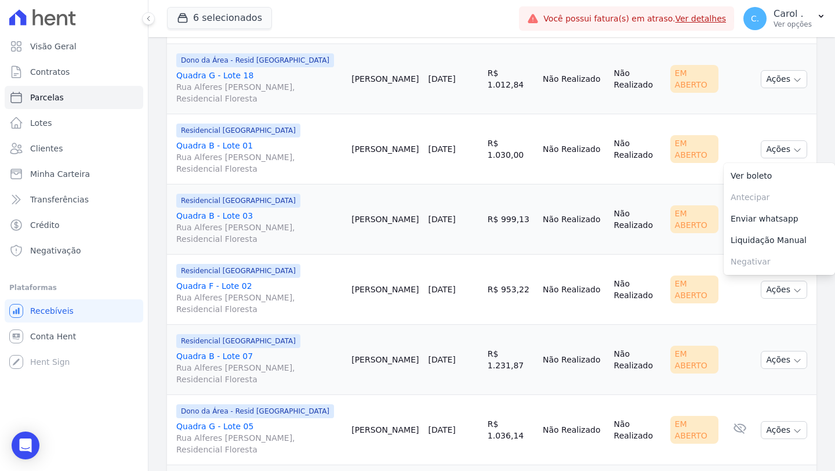
click at [325, 255] on td "Residencial [GEOGRAPHIC_DATA] Quadra B - Lote 03 Rua Alferes [PERSON_NAME], Res…" at bounding box center [257, 219] width 180 height 70
click at [762, 228] on button "Ações" at bounding box center [784, 219] width 46 height 18
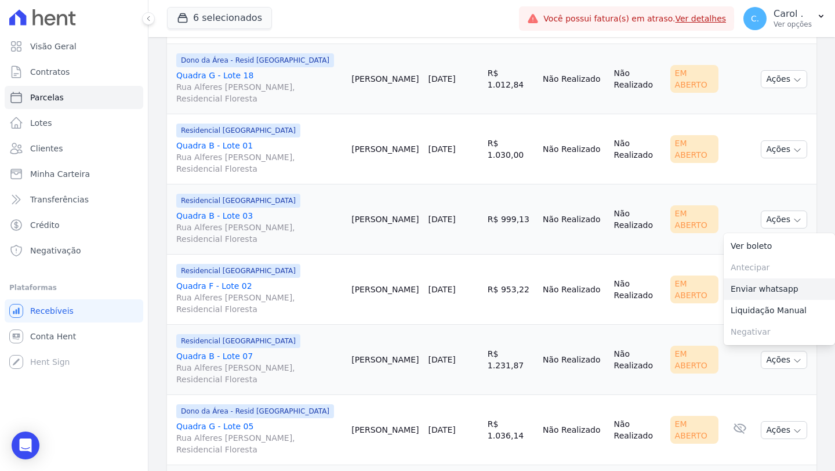
click at [757, 300] on link "Enviar whatsapp" at bounding box center [779, 288] width 111 height 21
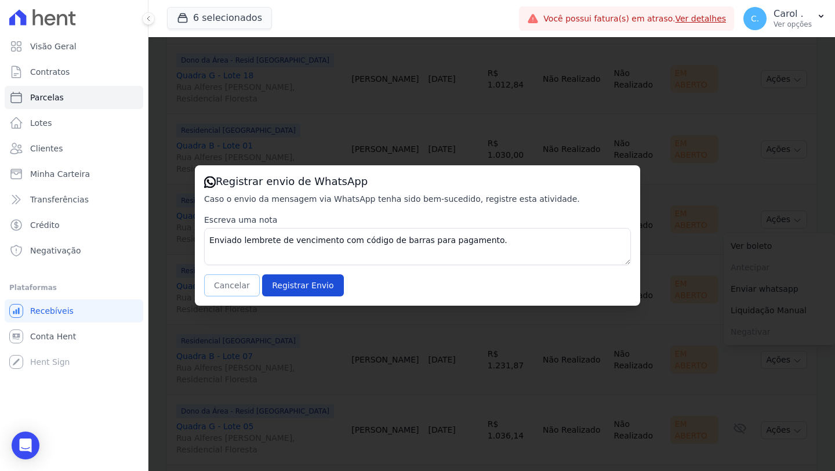
click at [234, 282] on button "Cancelar" at bounding box center [232, 285] width 56 height 22
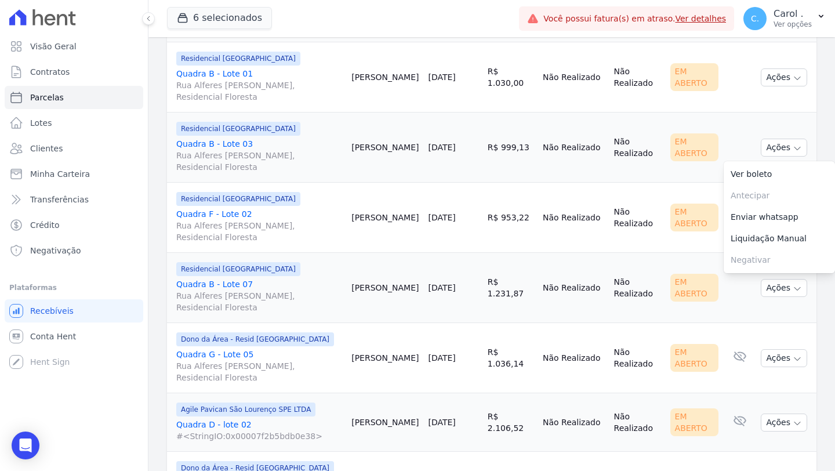
scroll to position [1217, 0]
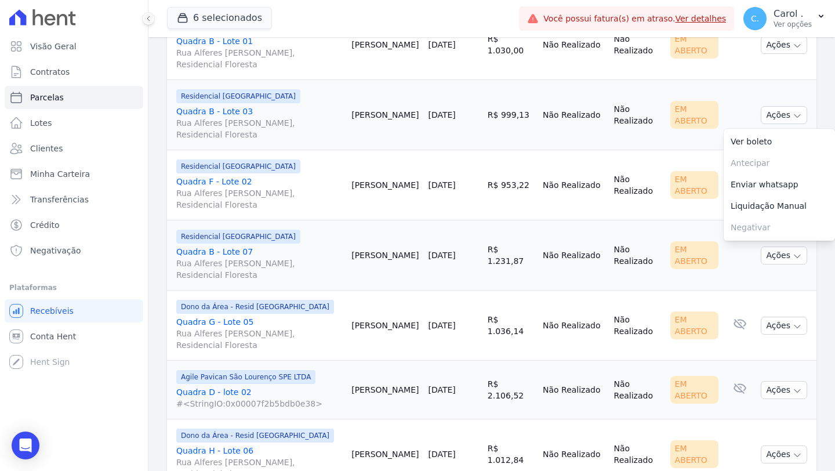
click at [329, 210] on span "Rua Alferes [PERSON_NAME], Residencial Floresta" at bounding box center [259, 198] width 166 height 23
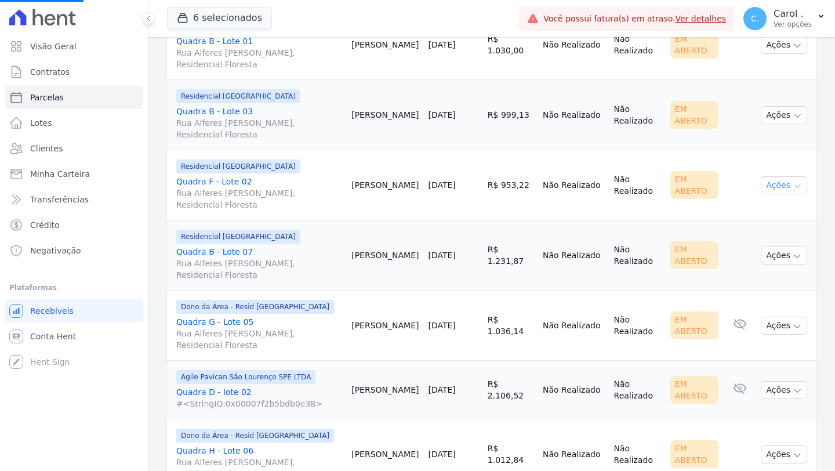
click at [782, 194] on button "Ações" at bounding box center [784, 185] width 46 height 18
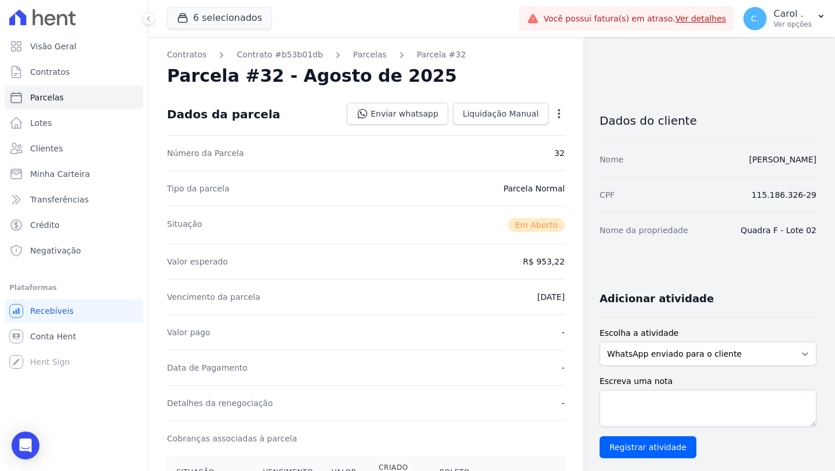
select select
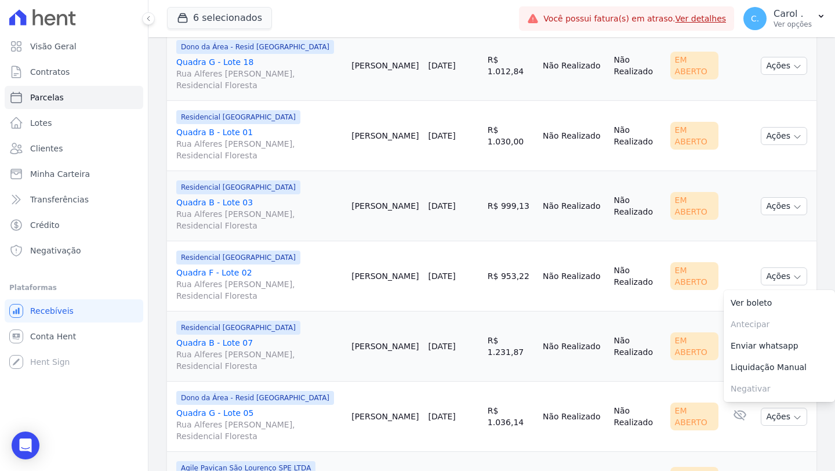
scroll to position [1135, 0]
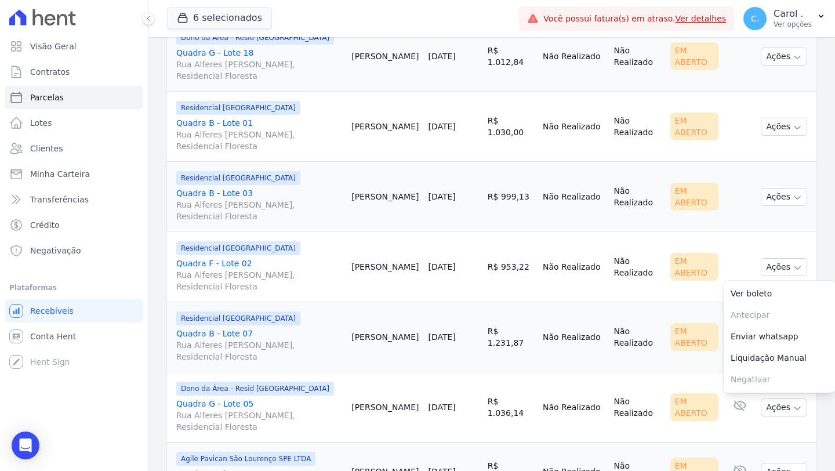
click at [435, 302] on td "[DATE]" at bounding box center [452, 267] width 59 height 70
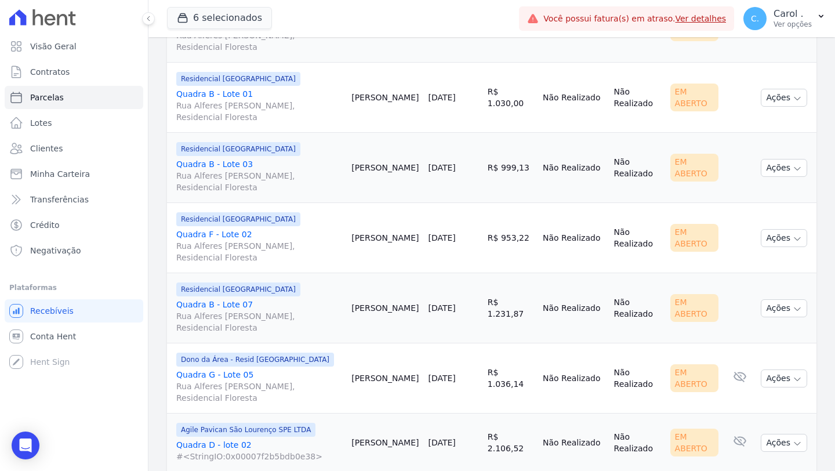
scroll to position [1188, 0]
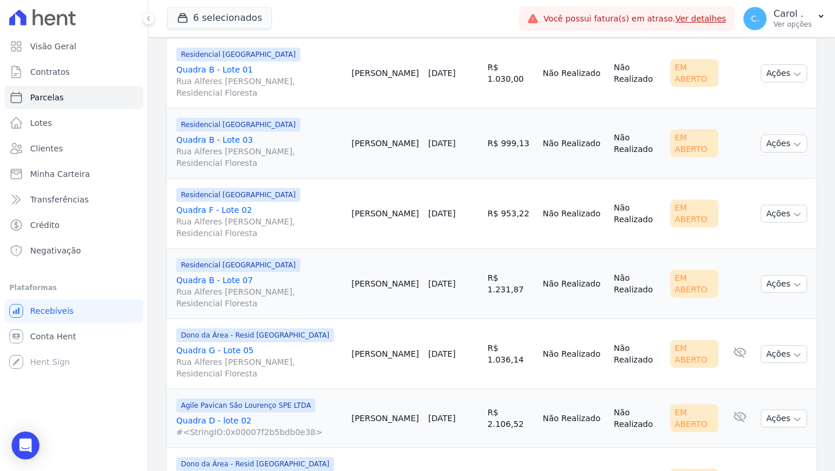
click at [756, 291] on td "Ações Ver boleto [GEOGRAPHIC_DATA] Antecipação não disponível Enviar whatsapp R…" at bounding box center [786, 284] width 60 height 70
click at [764, 292] on button "Ações" at bounding box center [784, 284] width 46 height 18
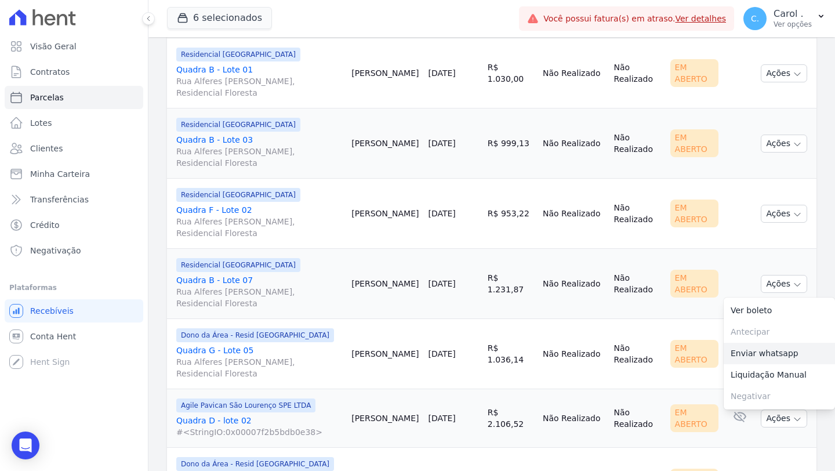
click at [774, 364] on link "Enviar whatsapp" at bounding box center [779, 353] width 111 height 21
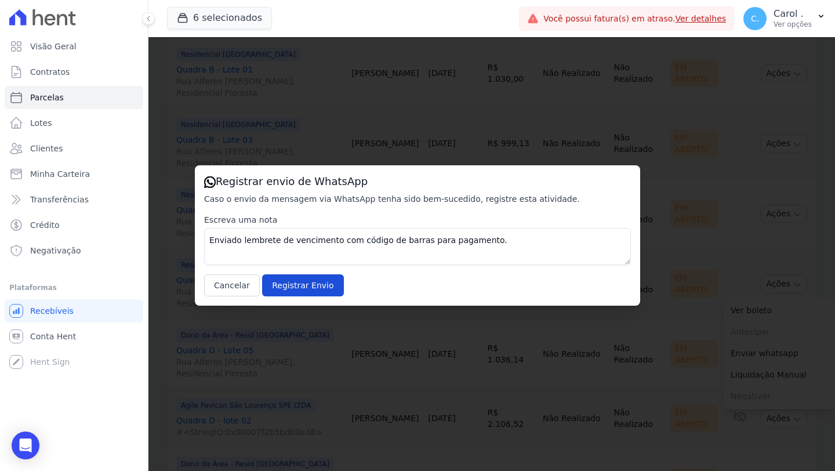
click at [234, 299] on div "Registrar envio de WhatsApp Caso o envio da mensagem via WhatsApp tenha sido be…" at bounding box center [417, 235] width 445 height 140
click at [238, 280] on button "Cancelar" at bounding box center [232, 285] width 56 height 22
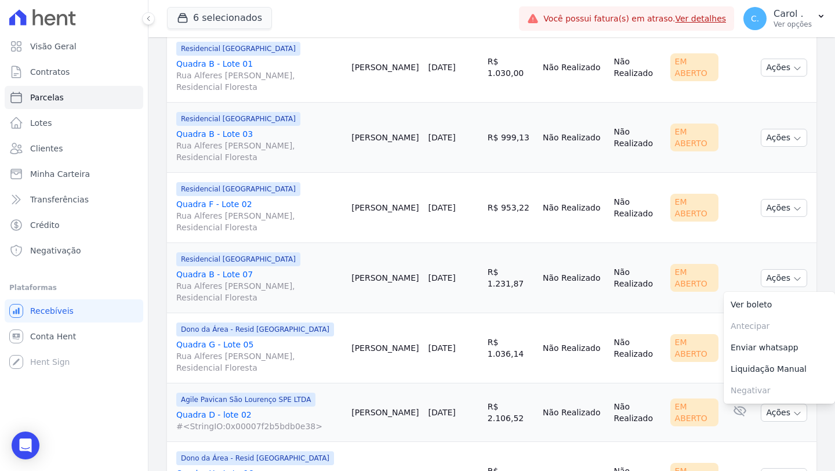
scroll to position [1198, 0]
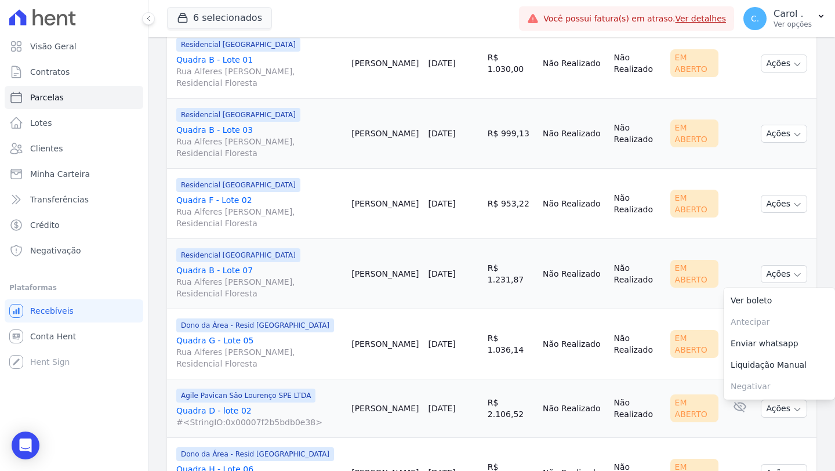
click at [382, 331] on td "[PERSON_NAME]" at bounding box center [385, 344] width 77 height 70
click at [781, 353] on button "Ações" at bounding box center [784, 344] width 46 height 18
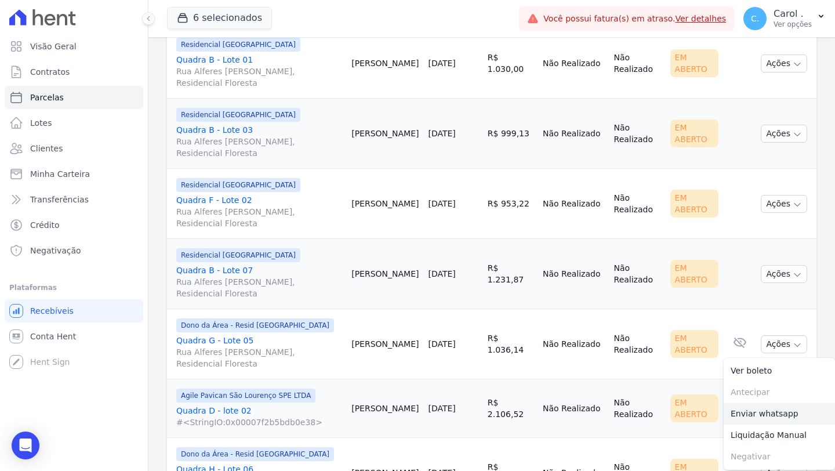
click at [749, 420] on link "Enviar whatsapp" at bounding box center [779, 413] width 111 height 21
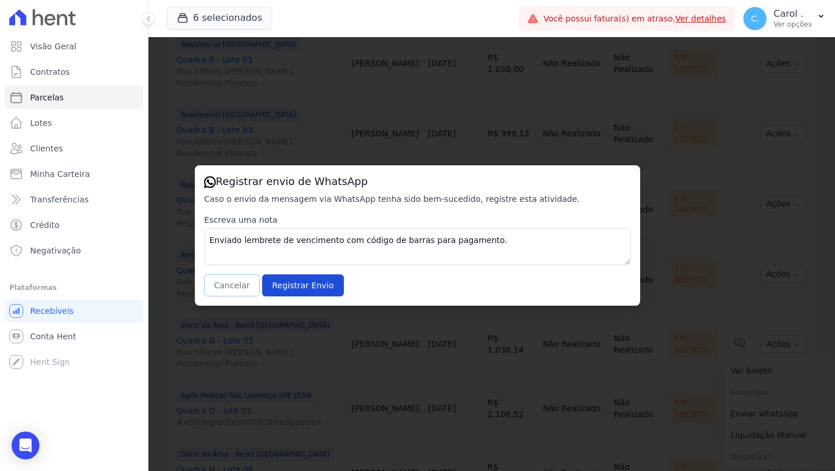
click at [227, 292] on button "Cancelar" at bounding box center [232, 285] width 56 height 22
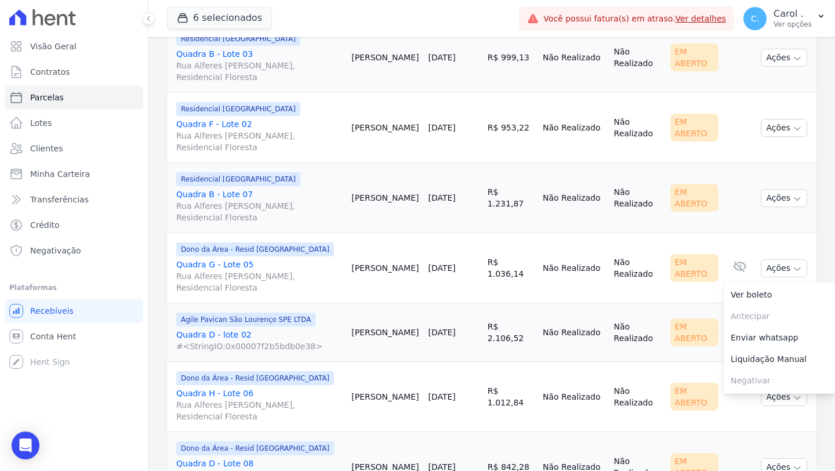
click at [397, 326] on td "[PERSON_NAME]" at bounding box center [385, 332] width 77 height 59
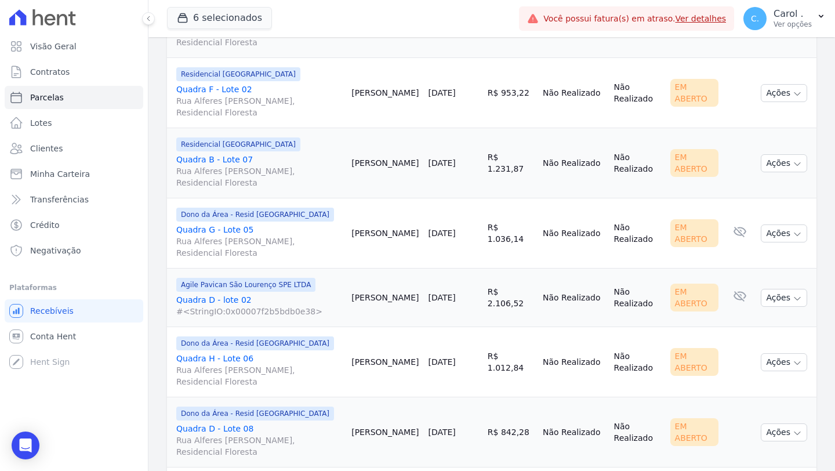
scroll to position [1327, 0]
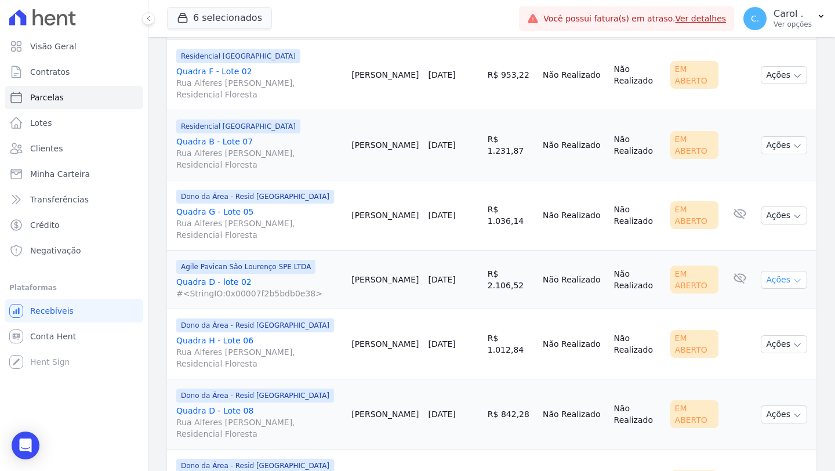
click at [778, 284] on button "Ações" at bounding box center [784, 280] width 46 height 18
click at [759, 354] on link "Enviar whatsapp" at bounding box center [779, 349] width 111 height 21
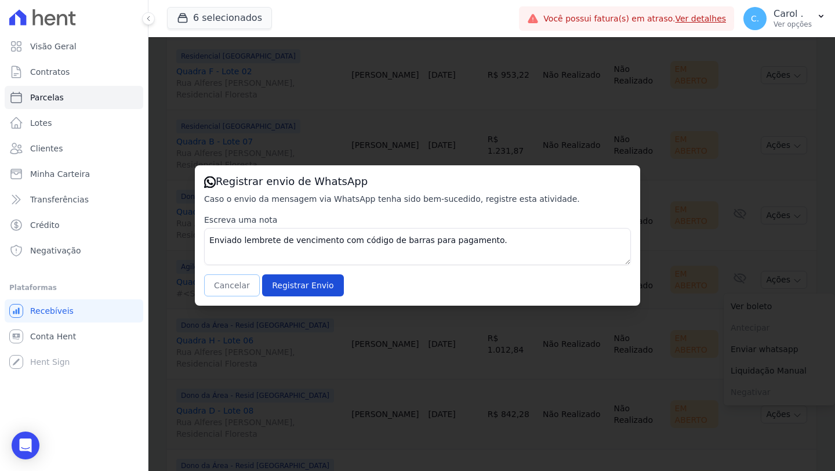
click at [220, 288] on button "Cancelar" at bounding box center [232, 285] width 56 height 22
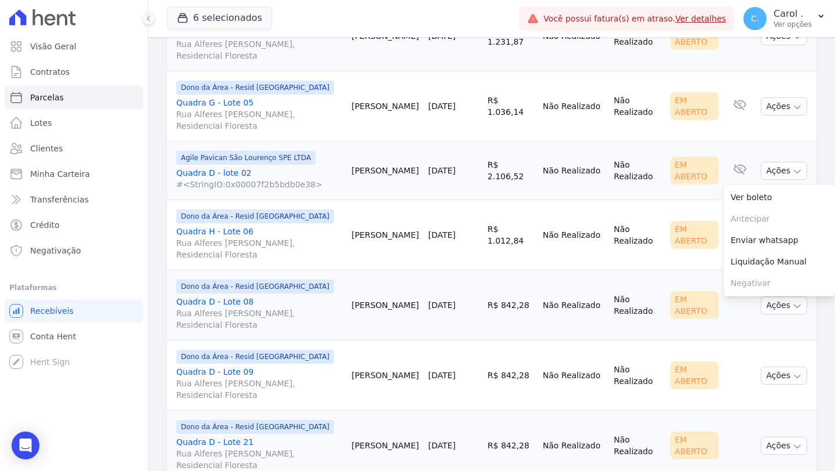
scroll to position [1437, 0]
click at [391, 269] on td "[PERSON_NAME]" at bounding box center [385, 234] width 77 height 70
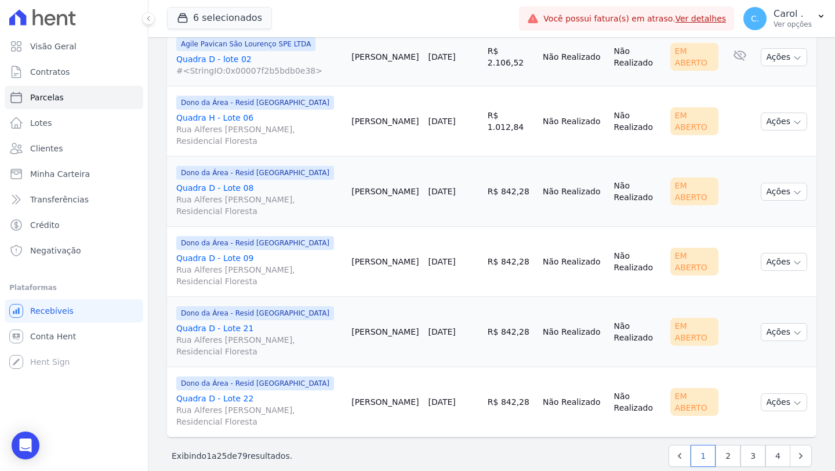
scroll to position [1554, 0]
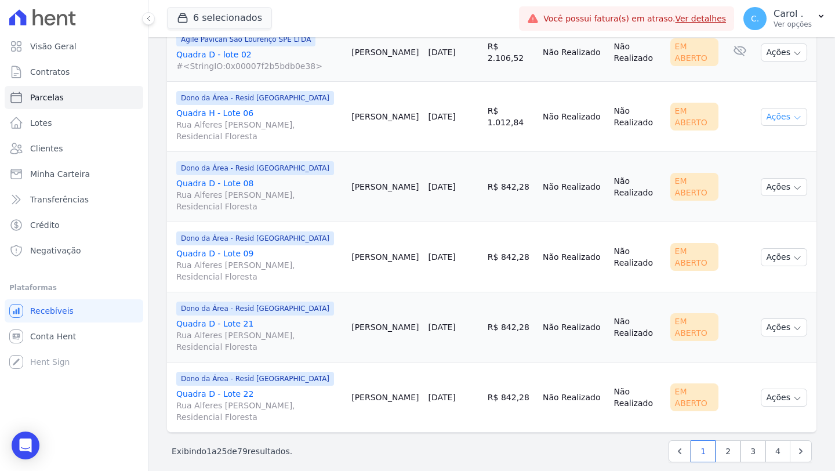
click at [775, 121] on button "Ações" at bounding box center [784, 117] width 46 height 18
click at [779, 195] on link "Enviar whatsapp" at bounding box center [779, 186] width 111 height 21
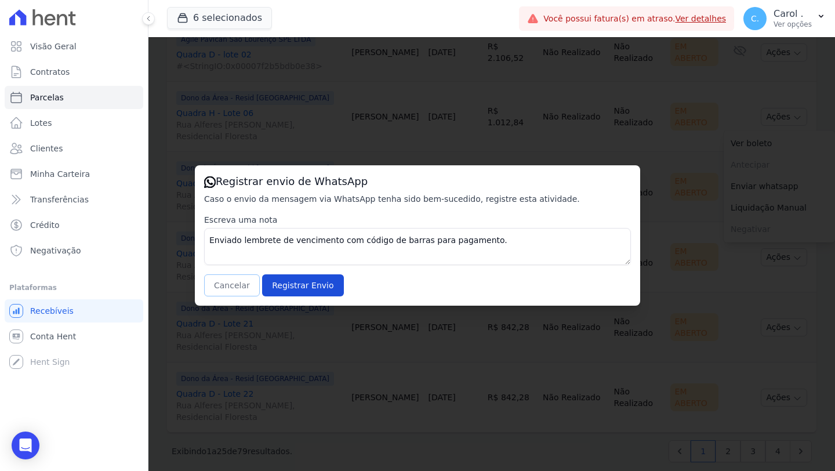
click at [219, 282] on button "Cancelar" at bounding box center [232, 285] width 56 height 22
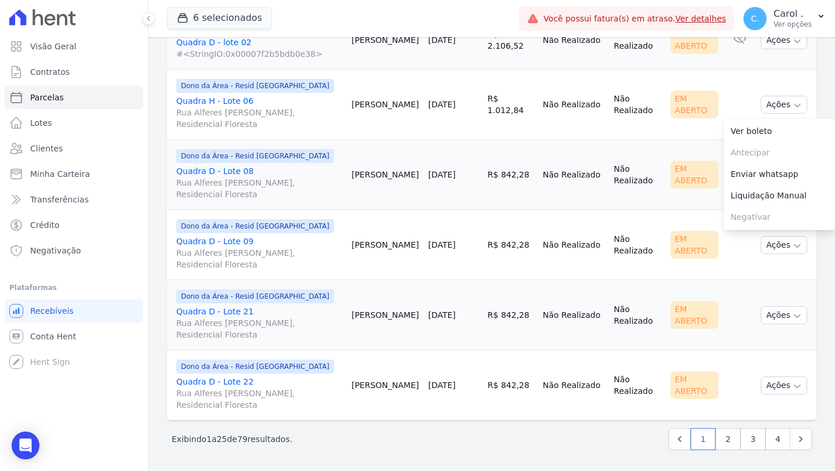
scroll to position [1578, 0]
click at [431, 250] on td "[DATE]" at bounding box center [452, 245] width 59 height 70
click at [420, 189] on td "[PERSON_NAME]" at bounding box center [385, 175] width 77 height 70
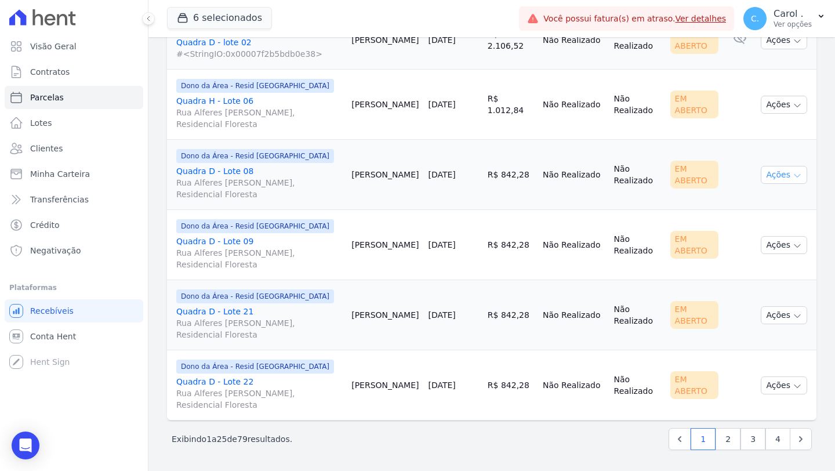
click at [771, 170] on button "Ações" at bounding box center [784, 175] width 46 height 18
click at [759, 243] on link "Enviar whatsapp" at bounding box center [779, 244] width 111 height 21
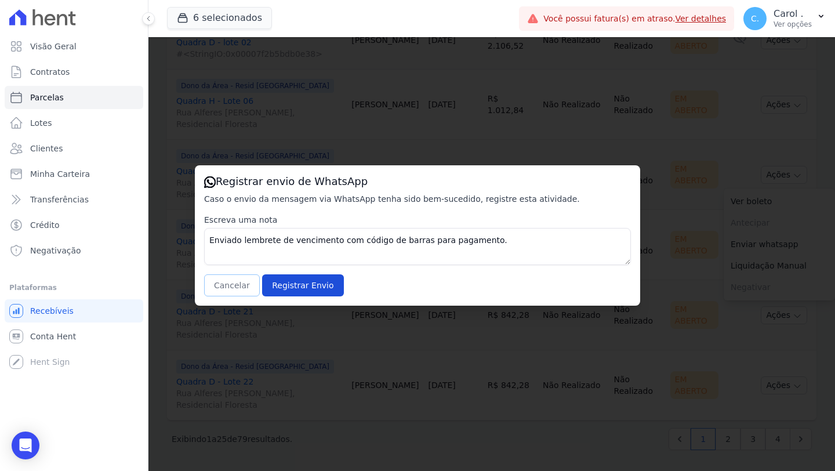
click at [248, 281] on button "Cancelar" at bounding box center [232, 285] width 56 height 22
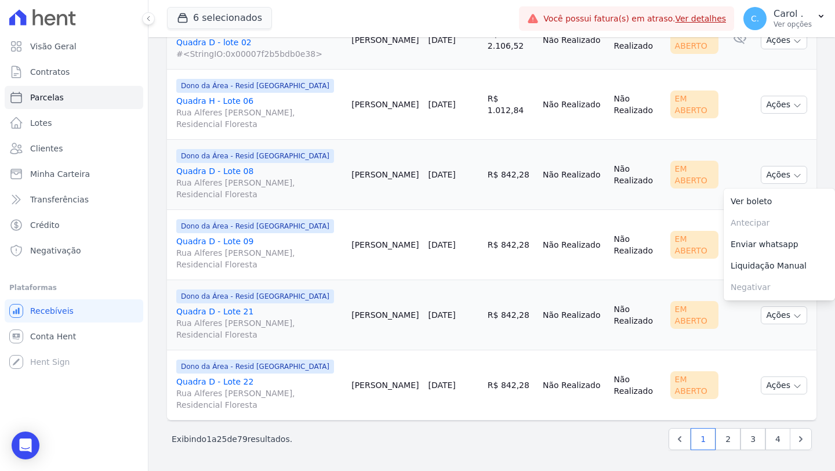
click at [418, 274] on td "[PERSON_NAME]" at bounding box center [385, 245] width 77 height 70
click at [764, 242] on button "Ações" at bounding box center [784, 245] width 46 height 18
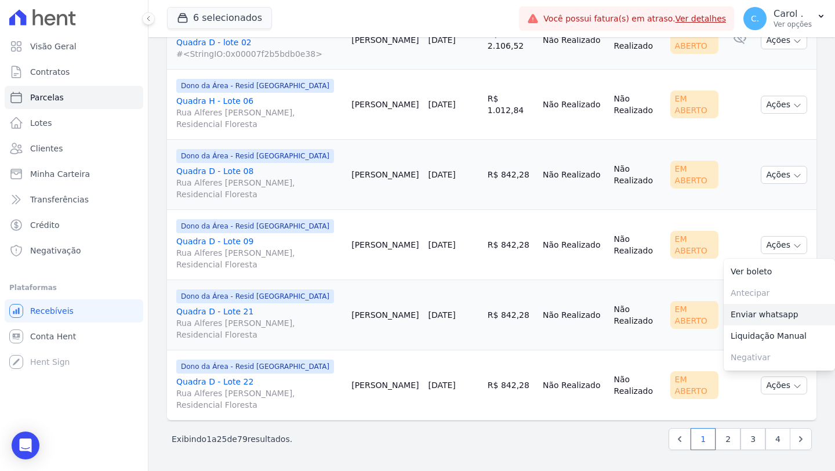
click at [761, 316] on link "Enviar whatsapp" at bounding box center [779, 314] width 111 height 21
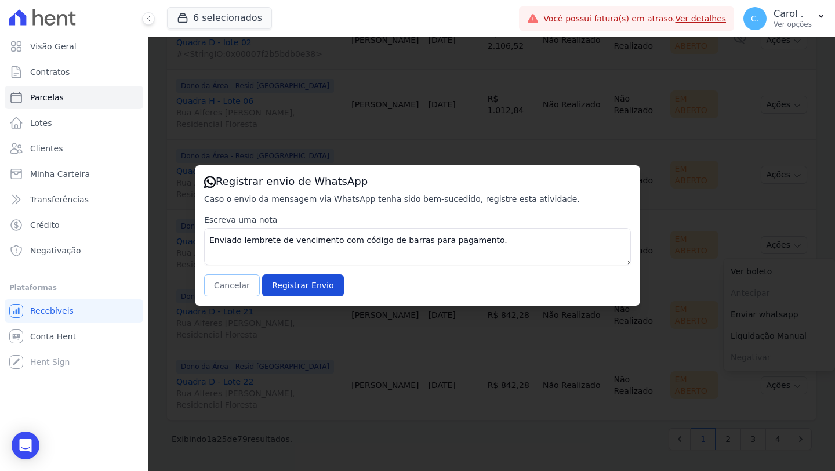
click at [226, 291] on button "Cancelar" at bounding box center [232, 285] width 56 height 22
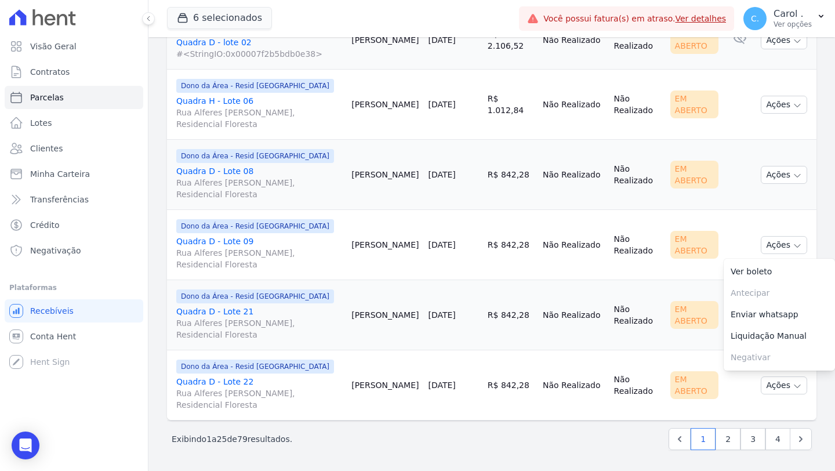
click at [597, 331] on td "Não Realizado" at bounding box center [573, 315] width 71 height 70
click at [774, 315] on button "Ações" at bounding box center [784, 315] width 46 height 18
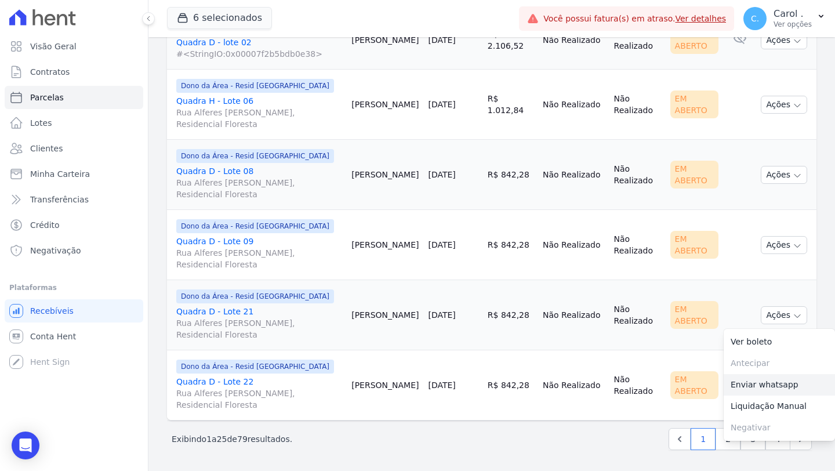
click at [750, 382] on link "Enviar whatsapp" at bounding box center [779, 384] width 111 height 21
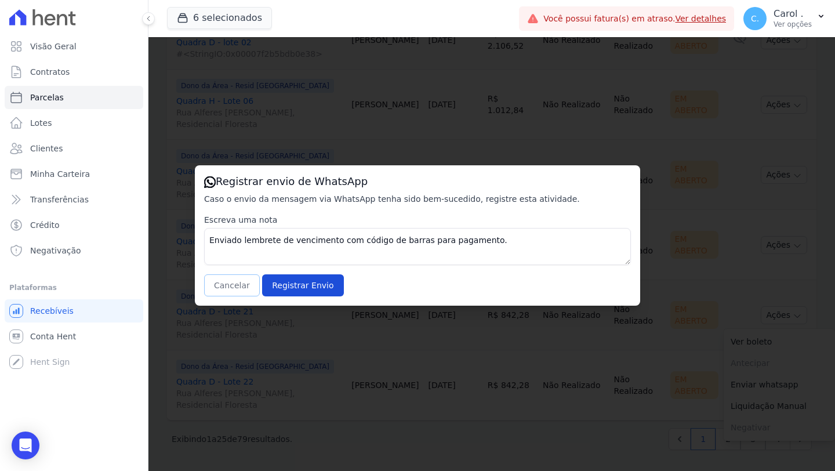
click at [231, 291] on button "Cancelar" at bounding box center [232, 285] width 56 height 22
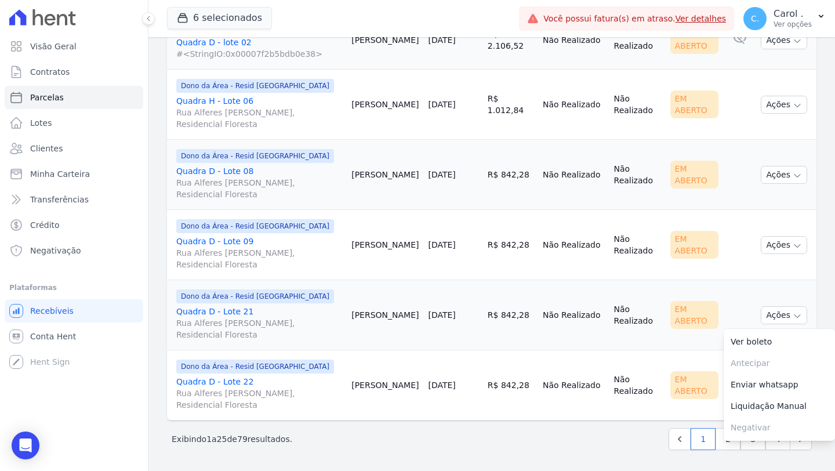
click at [499, 374] on td "R$ 842,28" at bounding box center [510, 385] width 55 height 70
click at [774, 388] on button "Ações" at bounding box center [784, 385] width 46 height 18
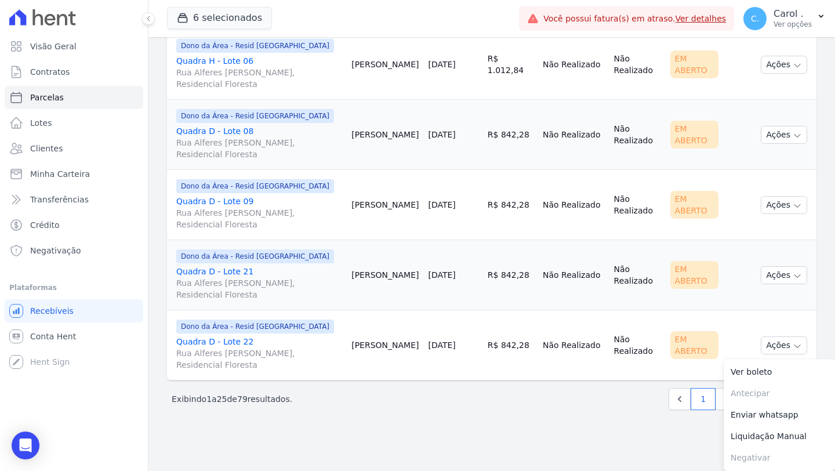
scroll to position [1618, 0]
click at [745, 408] on link "Enviar whatsapp" at bounding box center [779, 414] width 111 height 21
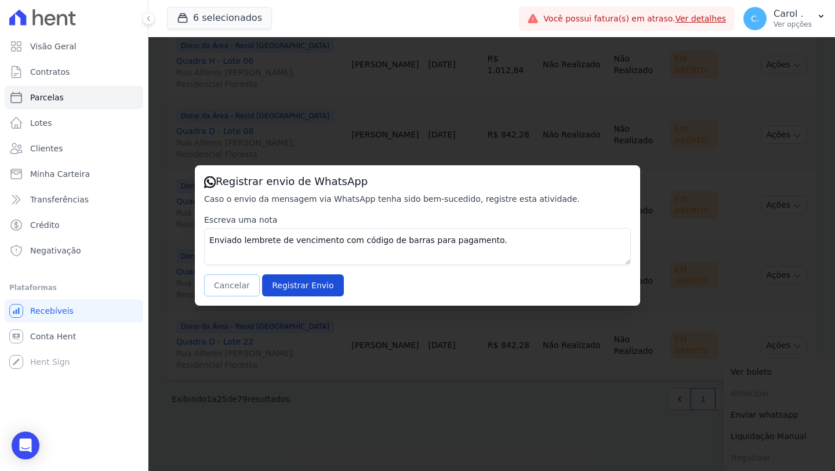
click at [230, 286] on button "Cancelar" at bounding box center [232, 285] width 56 height 22
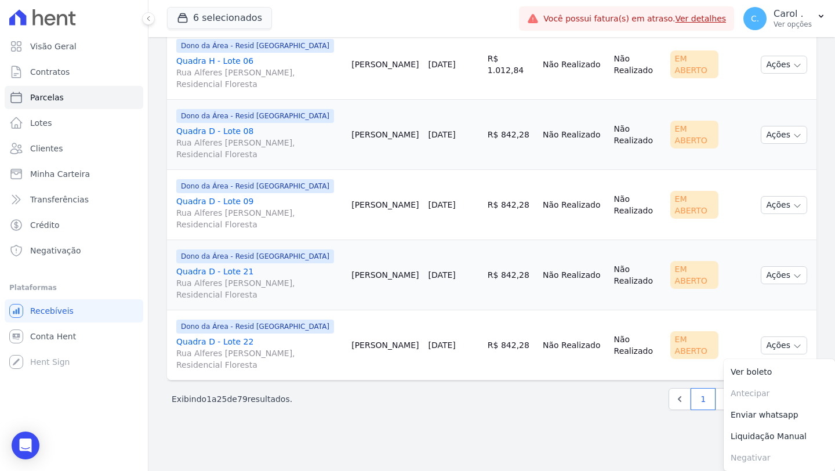
click at [544, 444] on main "Parcelas Em [GEOGRAPHIC_DATA] de Agosto/2025 Situação: Agendado Em Aberto Pago …" at bounding box center [491, 254] width 687 height 434
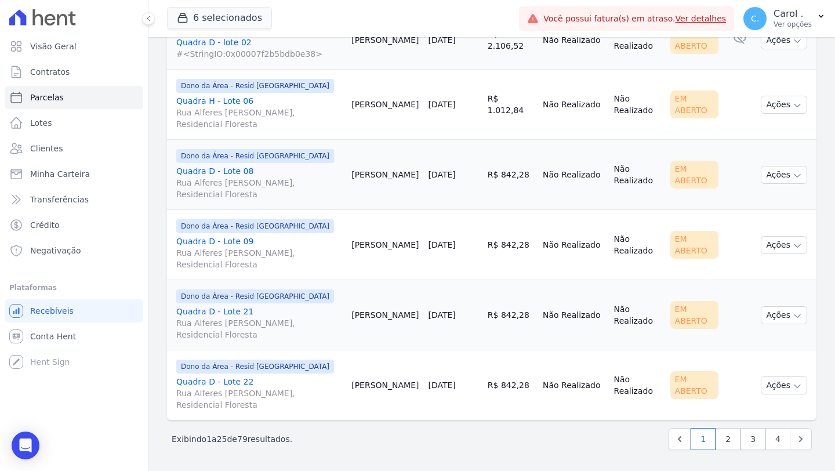
scroll to position [1578, 0]
click at [724, 436] on link "2" at bounding box center [728, 439] width 25 height 22
select select
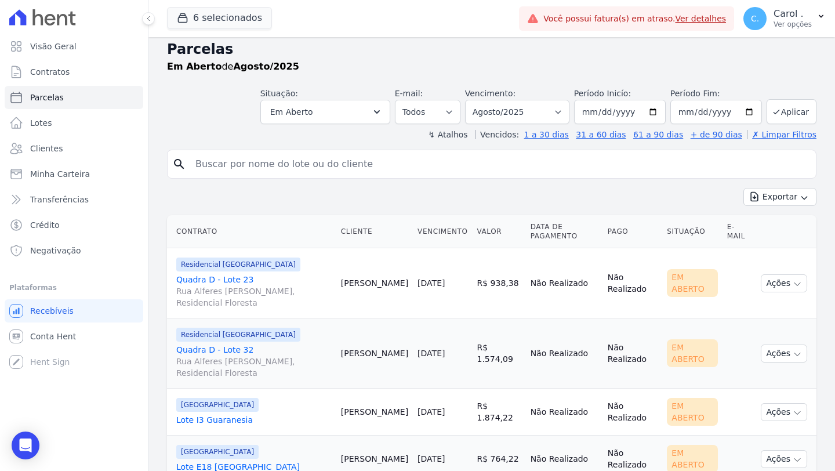
scroll to position [62, 0]
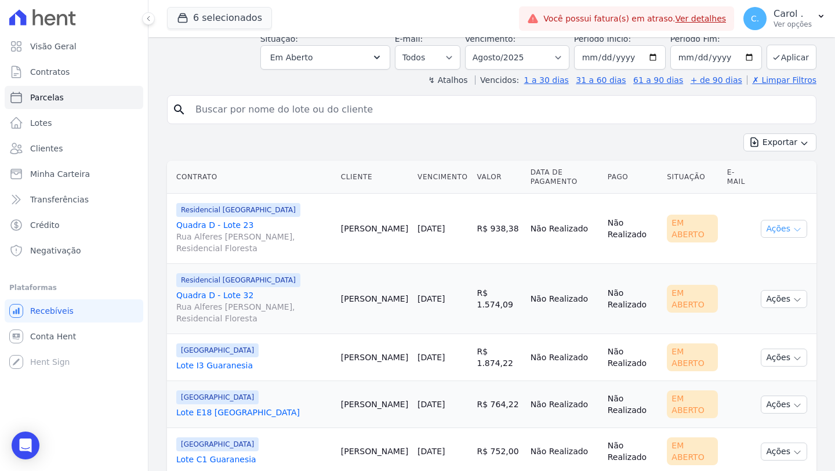
click at [774, 233] on button "Ações" at bounding box center [784, 229] width 46 height 18
click at [775, 304] on link "Enviar whatsapp" at bounding box center [779, 298] width 111 height 21
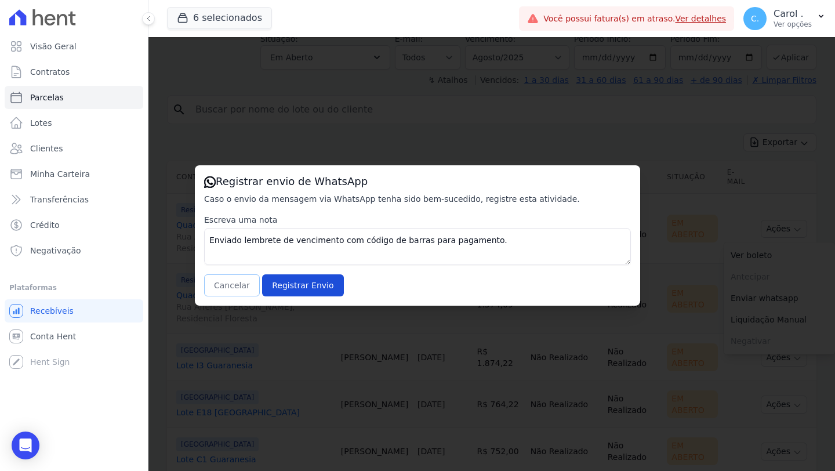
click at [240, 284] on button "Cancelar" at bounding box center [232, 285] width 56 height 22
